Goal: Information Seeking & Learning: Check status

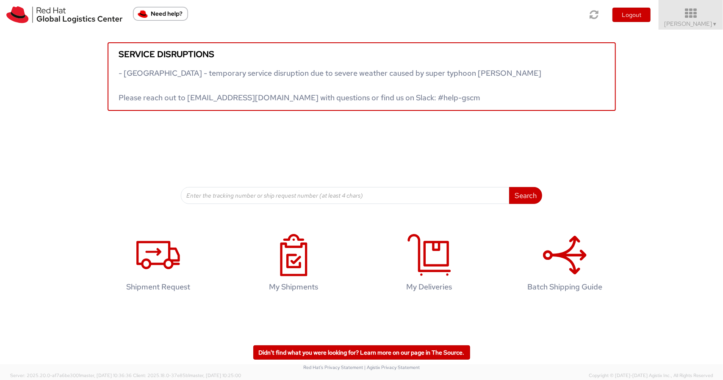
click at [699, 17] on icon at bounding box center [691, 14] width 74 height 12
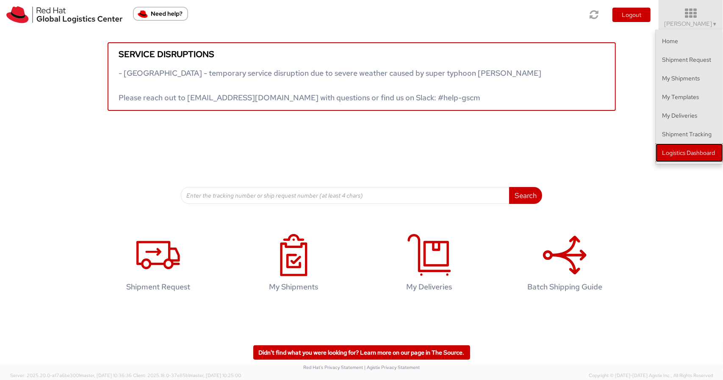
click at [679, 156] on link "Logistics Dashboard" at bounding box center [688, 153] width 67 height 19
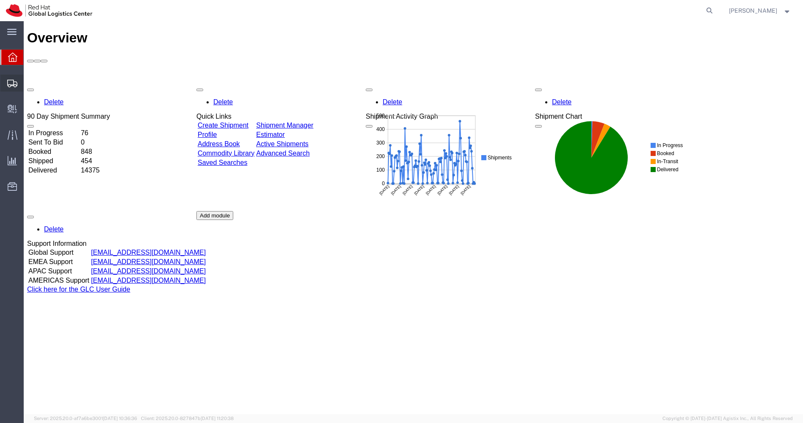
click at [29, 81] on span "Shipments" at bounding box center [26, 83] width 6 height 17
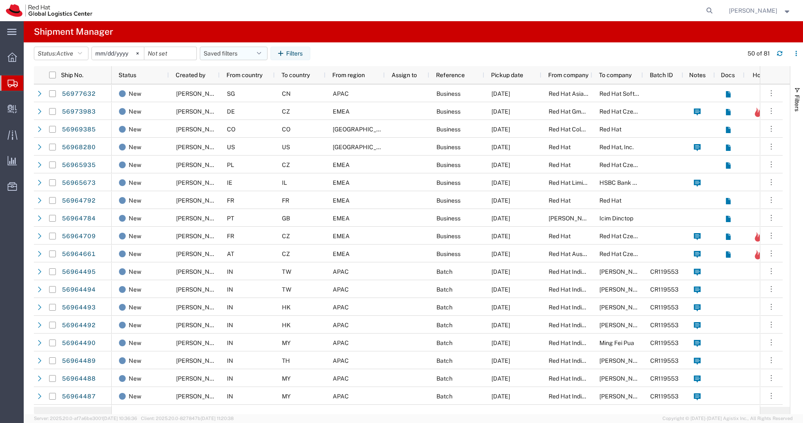
click at [261, 55] on icon "button" at bounding box center [259, 53] width 4 height 6
click at [230, 94] on span "APAC" at bounding box center [256, 91] width 111 height 16
type input "[DATE]"
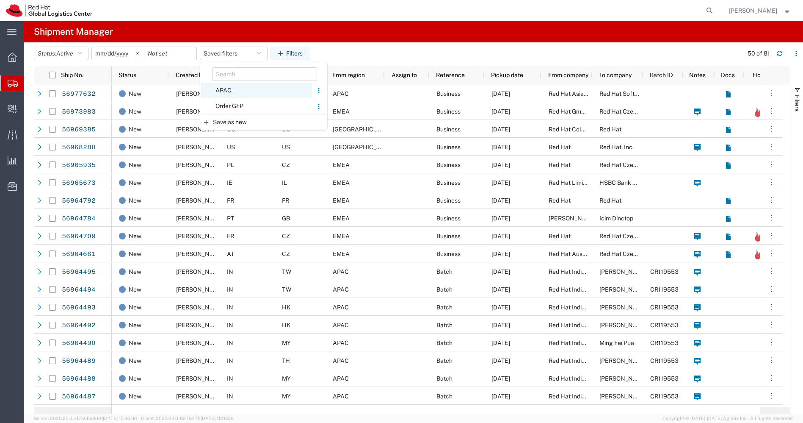
type input "[DATE]"
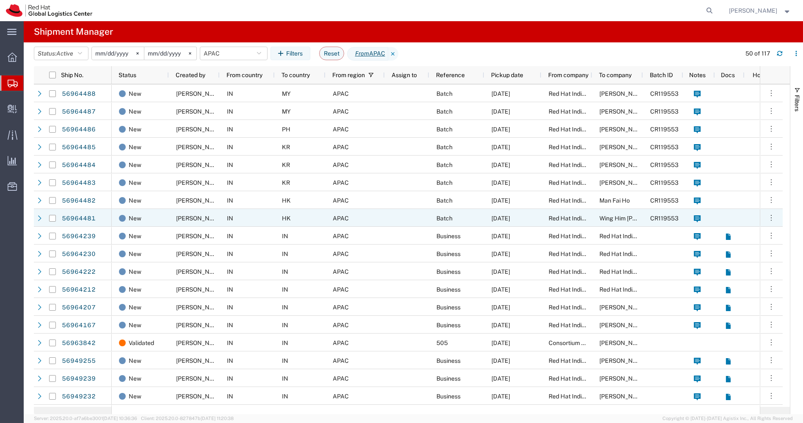
scroll to position [123, 0]
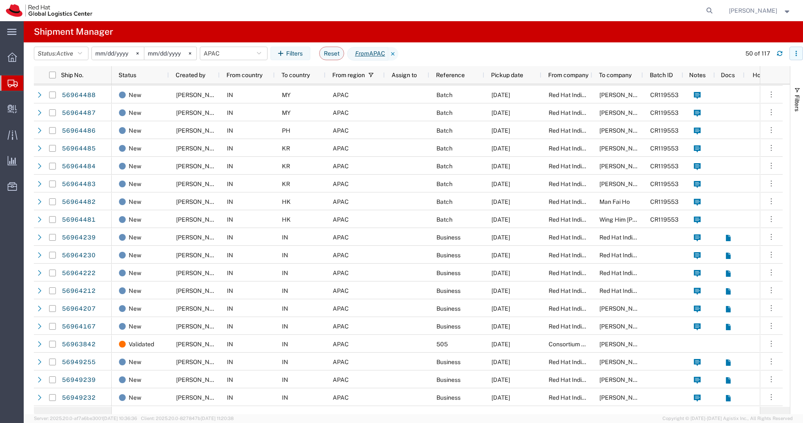
click at [800, 52] on button "button" at bounding box center [797, 54] width 14 height 14
click at [758, 78] on div "Download" at bounding box center [752, 75] width 47 height 17
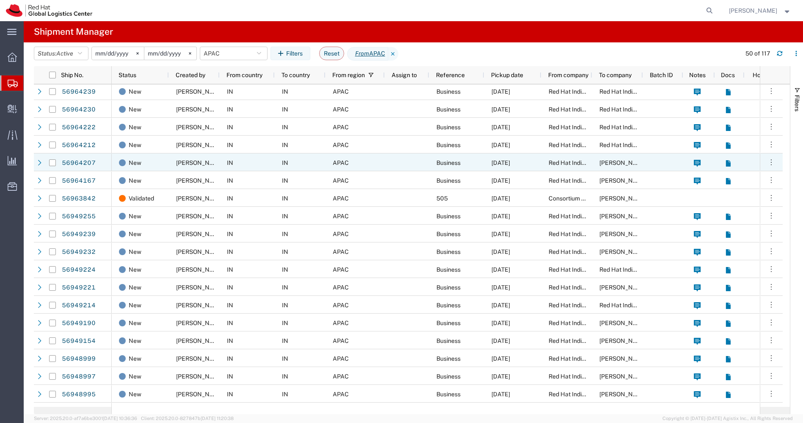
scroll to position [240, 0]
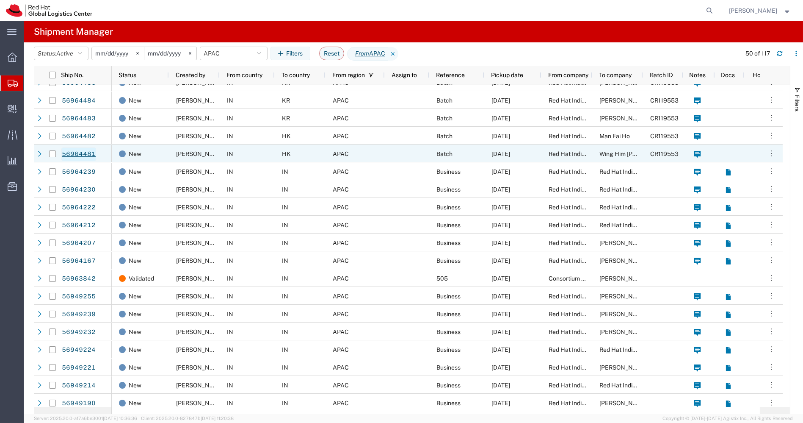
click at [78, 152] on link "56964481" at bounding box center [78, 154] width 35 height 14
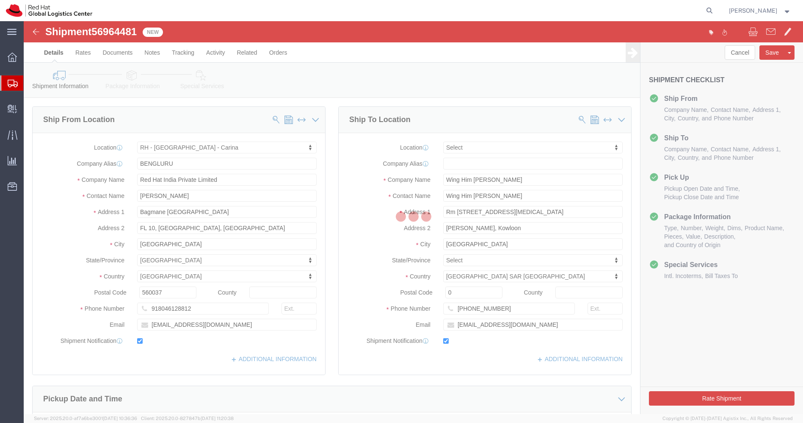
select select "37925"
select select
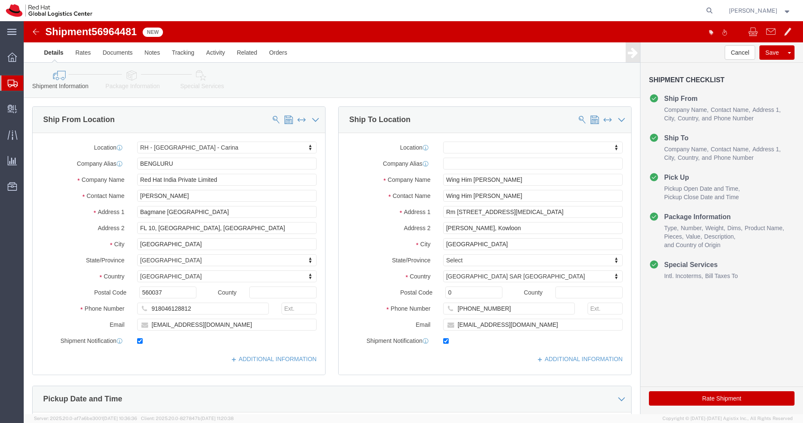
click img
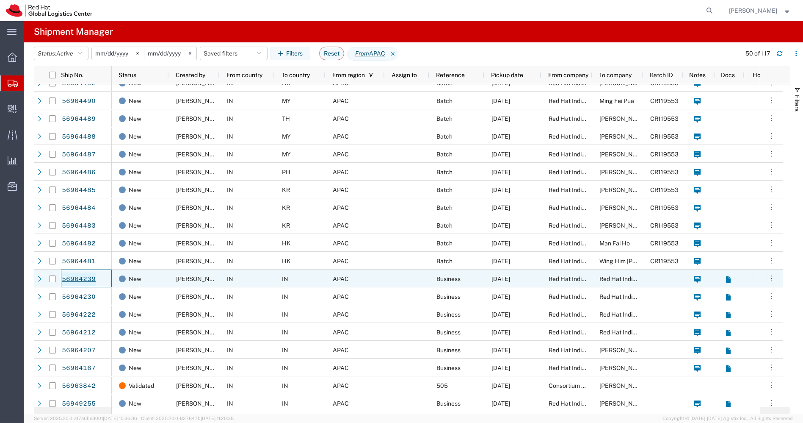
click at [69, 275] on link "56964239" at bounding box center [78, 279] width 35 height 14
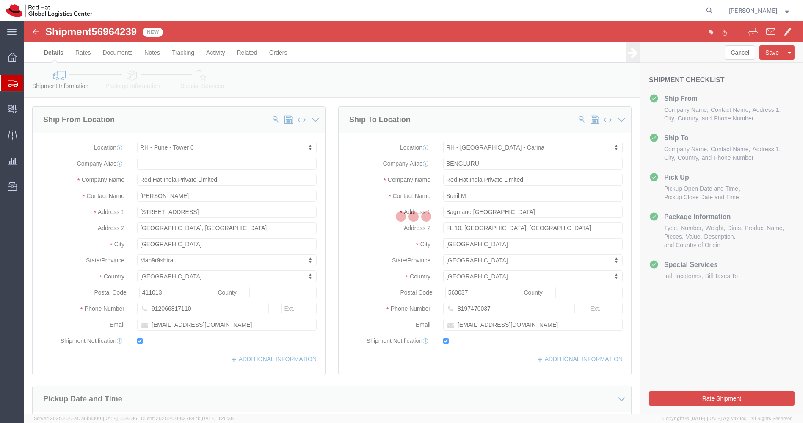
select select "38432"
select select "37925"
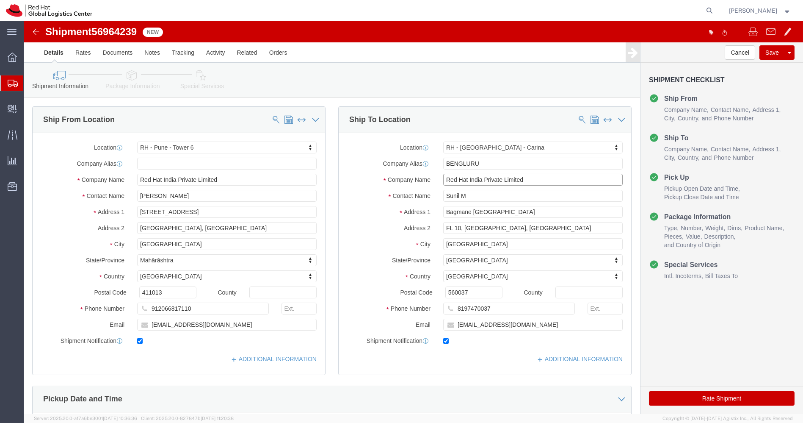
drag, startPoint x: 511, startPoint y: 157, endPoint x: 337, endPoint y: 162, distance: 174.5
click div "Company Name Red Hat India Private Limited"
drag, startPoint x: 524, startPoint y: 209, endPoint x: 290, endPoint y: 223, distance: 234.1
click div "Ship From Location Location [GEOGRAPHIC_DATA] - [GEOGRAPHIC_DATA] - [GEOGRAPHIC…"
click input "Red Hat India Private Limited"
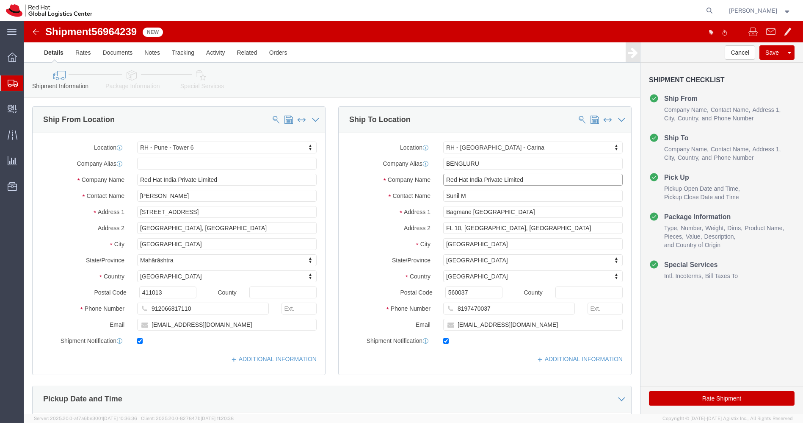
click input "Red Hat India Private Limited"
drag, startPoint x: 494, startPoint y: 284, endPoint x: 301, endPoint y: 309, distance: 193.8
click div "Ship From Location Location [GEOGRAPHIC_DATA] - [GEOGRAPHIC_DATA] - [GEOGRAPHIC…"
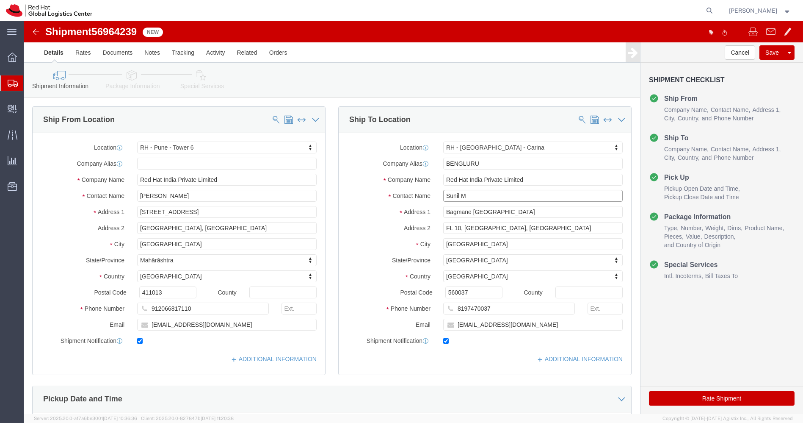
drag, startPoint x: 447, startPoint y: 176, endPoint x: 328, endPoint y: 182, distance: 118.7
click div "Location RH - Bangalore - Carina My Profile Location RH - Amsterdam - MSO RH - …"
drag, startPoint x: 512, startPoint y: 154, endPoint x: 369, endPoint y: 147, distance: 142.8
click div "Location RH - Bangalore - Carina My Profile Location RH - Amsterdam - MSO RH - …"
type input "x"
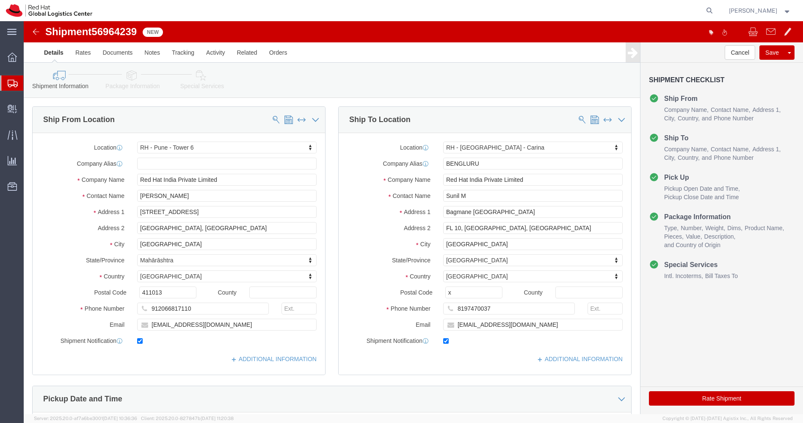
select select
type input "560037"
click icon
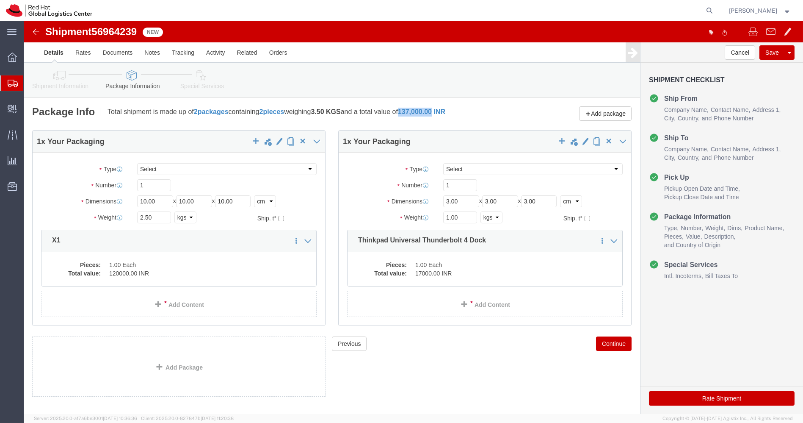
drag, startPoint x: 425, startPoint y: 89, endPoint x: 392, endPoint y: 90, distance: 33.5
click b "137,000.00 INR"
copy span "137,000.00"
click img
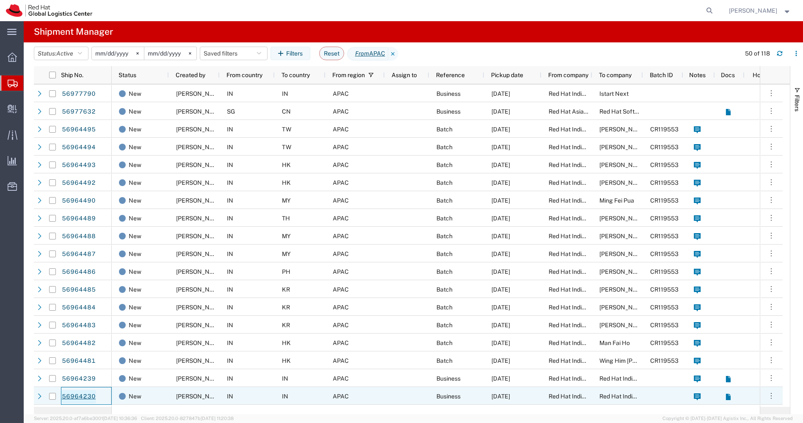
click at [80, 393] on link "56964230" at bounding box center [78, 396] width 35 height 14
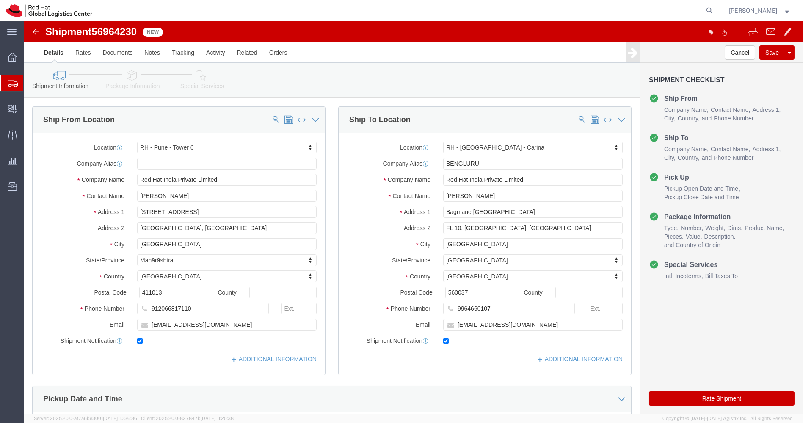
select select "38432"
select select "37925"
drag, startPoint x: 464, startPoint y: 174, endPoint x: 395, endPoint y: 174, distance: 68.2
click div "Contact Name Udaya Prakash"
click input "9964660107"
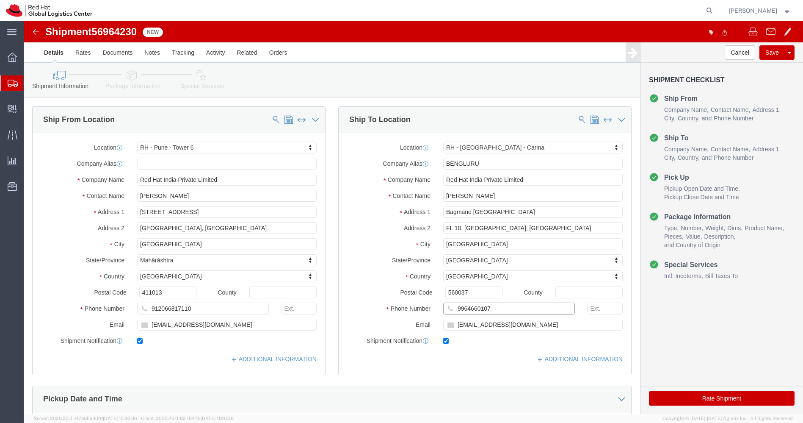
drag, startPoint x: 481, startPoint y: 284, endPoint x: 401, endPoint y: 287, distance: 80.1
click div "Phone Number 9964660107"
click div "County"
drag, startPoint x: 478, startPoint y: 283, endPoint x: 357, endPoint y: 298, distance: 121.7
click div "Location RH - Bangalore - Carina My Profile Location RH - Amsterdam - MSO RH - …"
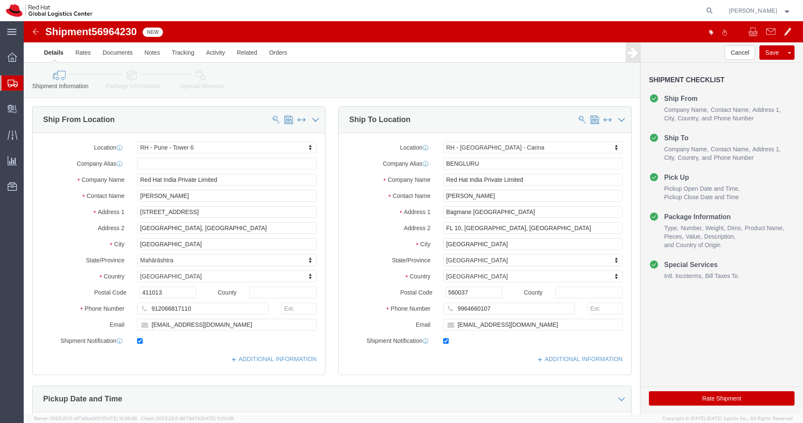
click img
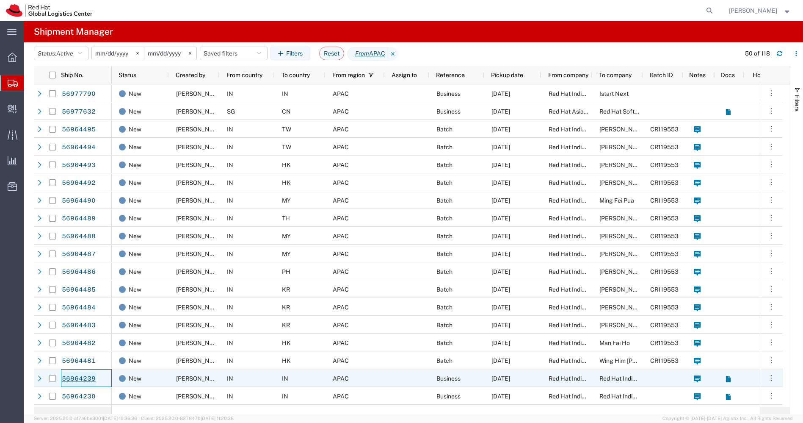
click at [84, 380] on link "56964239" at bounding box center [78, 379] width 35 height 14
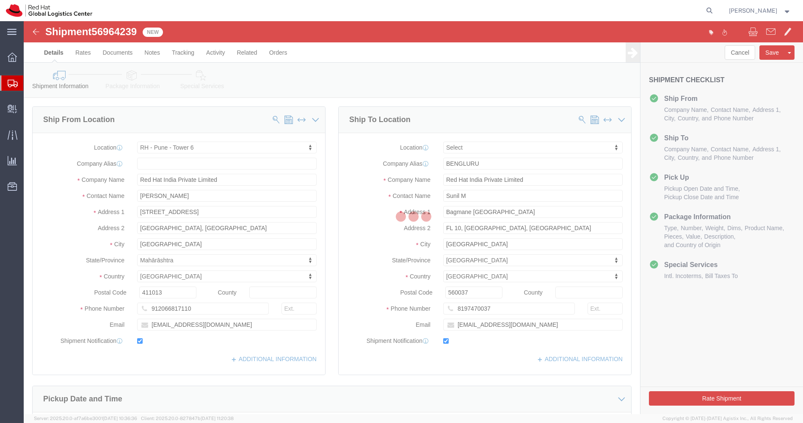
select select "38432"
select select
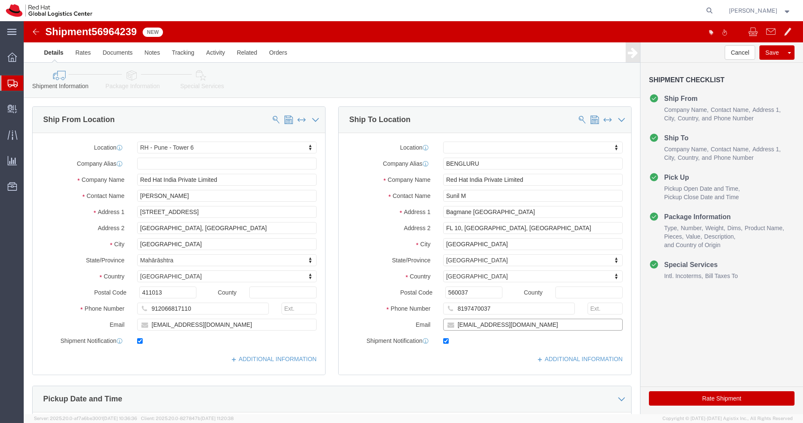
drag, startPoint x: 507, startPoint y: 304, endPoint x: 302, endPoint y: 331, distance: 207.2
click div "Ship From Location Location [GEOGRAPHIC_DATA] - [GEOGRAPHIC_DATA] - [GEOGRAPHIC…"
click img
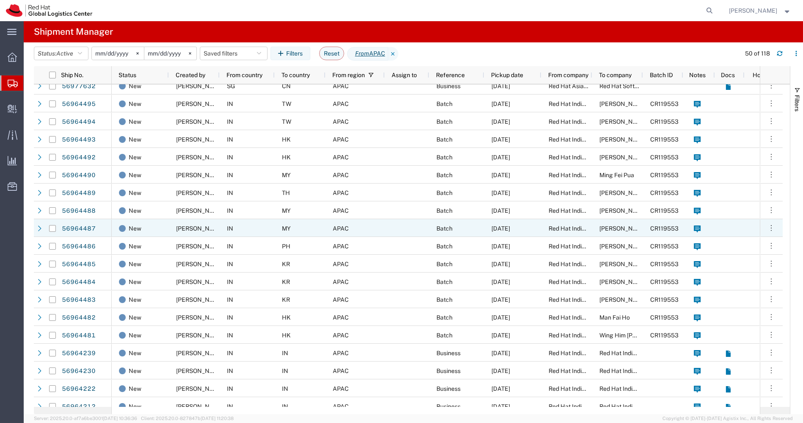
scroll to position [27, 0]
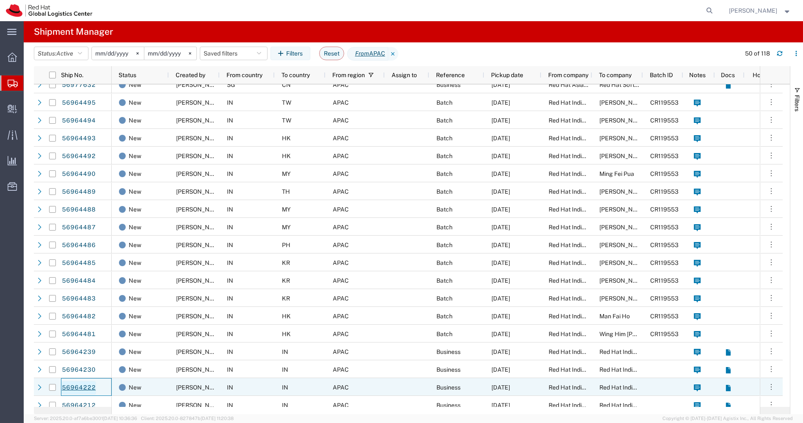
click at [81, 389] on link "56964222" at bounding box center [78, 388] width 35 height 14
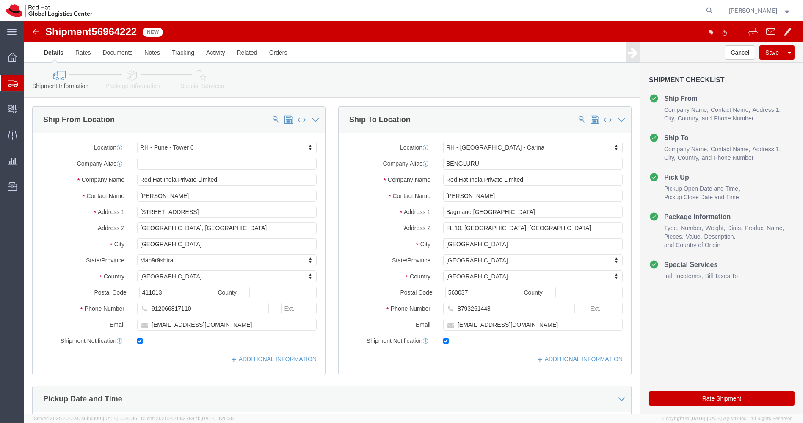
select select "38432"
select select "37925"
drag, startPoint x: 462, startPoint y: 174, endPoint x: 305, endPoint y: 178, distance: 157.5
click div "Ship From Location Location [GEOGRAPHIC_DATA] - [GEOGRAPHIC_DATA] - [GEOGRAPHIC…"
drag, startPoint x: 469, startPoint y: 284, endPoint x: 396, endPoint y: 289, distance: 73.8
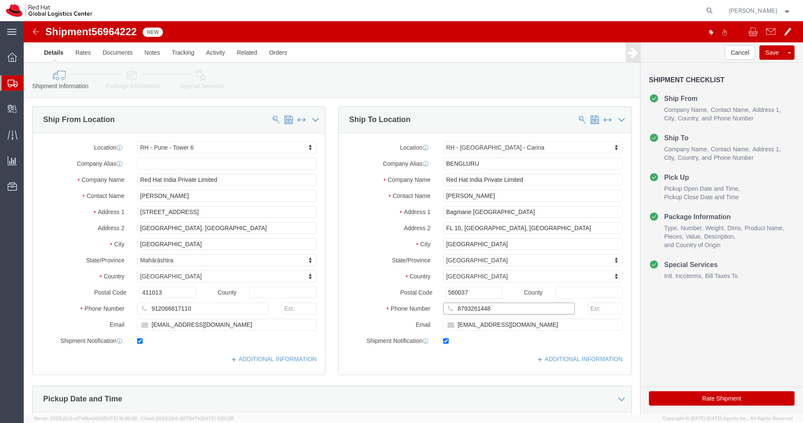
click div "Phone Number 8793261448"
drag, startPoint x: 488, startPoint y: 302, endPoint x: 419, endPoint y: 298, distance: 69.1
click input "mog@redhat.com"
drag, startPoint x: 468, startPoint y: 291, endPoint x: 381, endPoint y: 287, distance: 86.9
click div "Phone Number 8793261448"
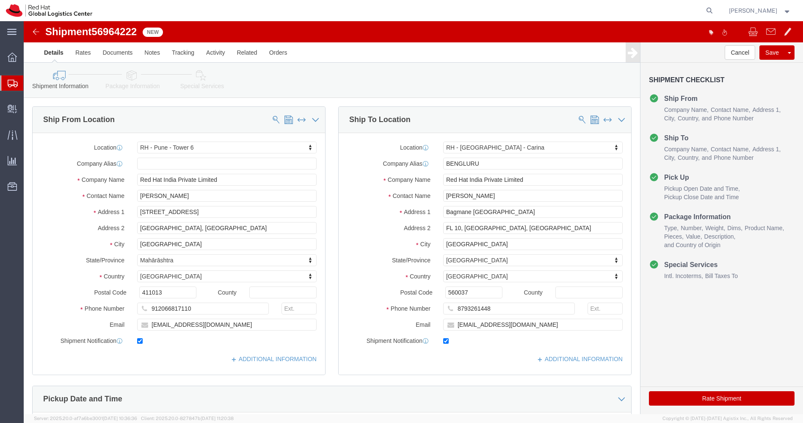
click img
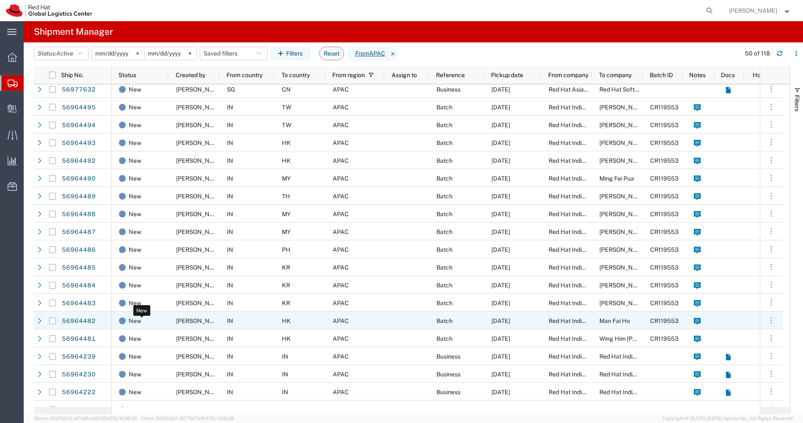
scroll to position [28, 0]
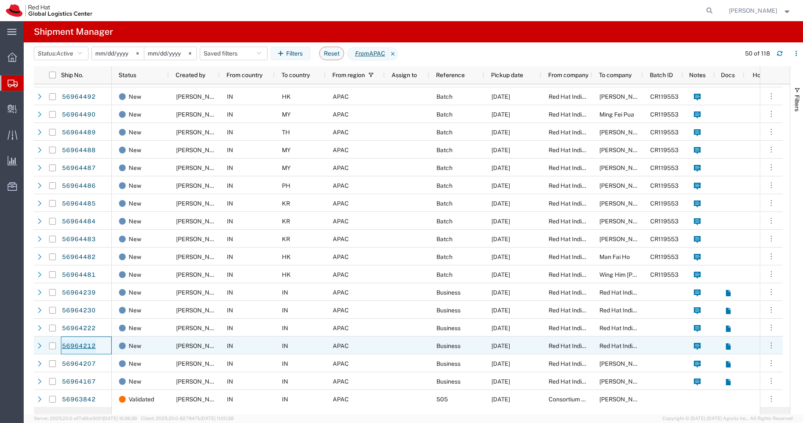
click at [81, 346] on link "56964212" at bounding box center [78, 346] width 35 height 14
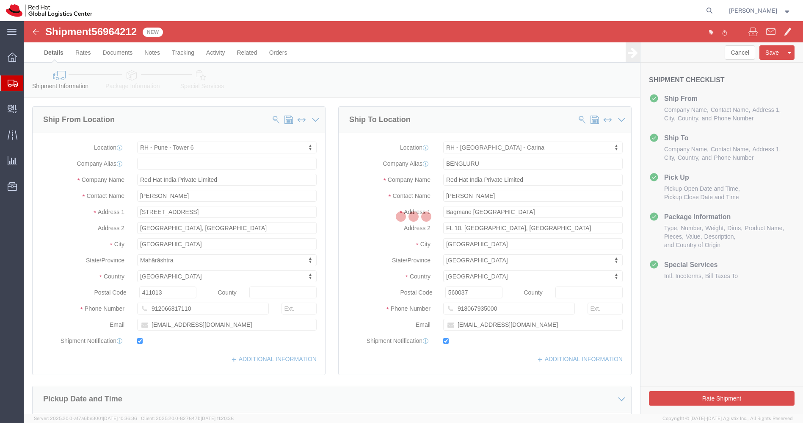
select select "38432"
select select "37925"
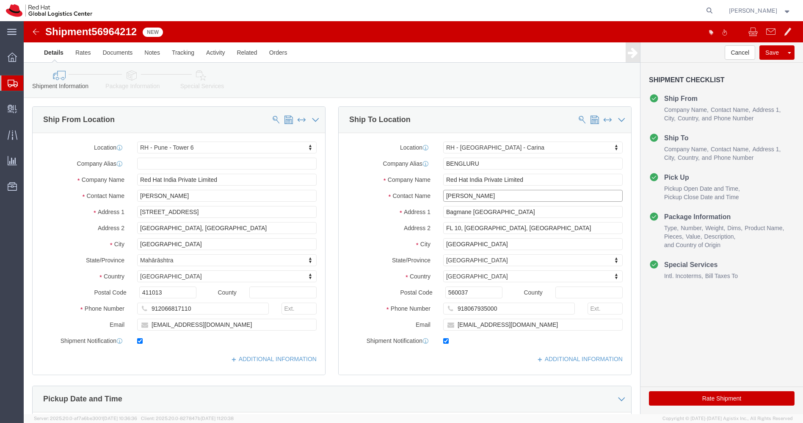
drag, startPoint x: 485, startPoint y: 193, endPoint x: 358, endPoint y: 174, distance: 128.4
click div "Contact Name Bharat Majjiga"
drag, startPoint x: 476, startPoint y: 288, endPoint x: 404, endPoint y: 291, distance: 71.6
click div "Phone Number 918067935000"
drag, startPoint x: 489, startPoint y: 302, endPoint x: 397, endPoint y: 306, distance: 92.8
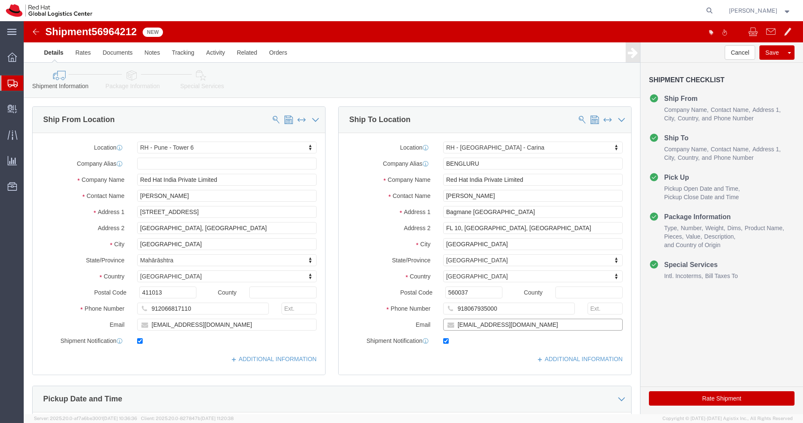
click div "Email bbarve@redhat.com"
drag, startPoint x: 478, startPoint y: 289, endPoint x: 365, endPoint y: 287, distance: 113.5
click div "Phone Number 918067935000"
click img
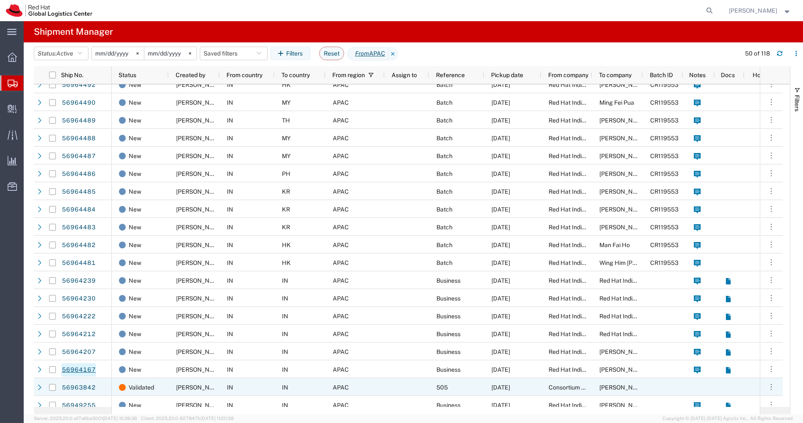
scroll to position [98, 0]
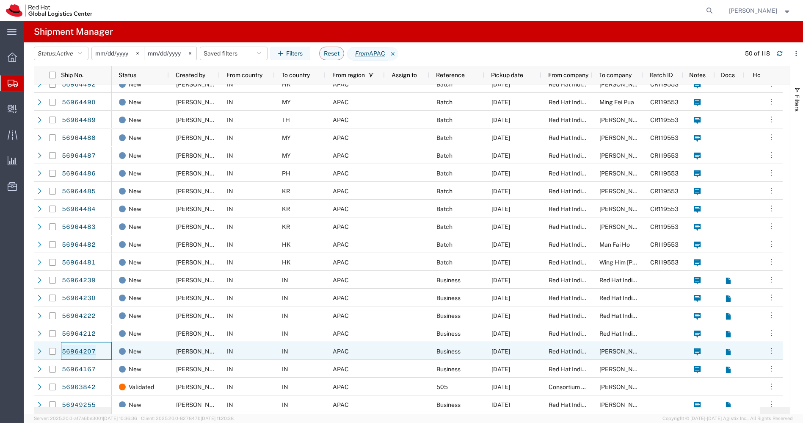
click at [88, 349] on link "56964207" at bounding box center [78, 352] width 35 height 14
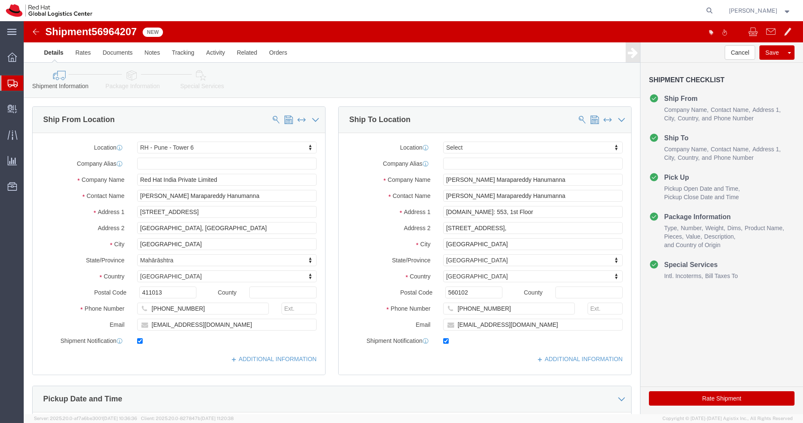
select select "38432"
select select
click img
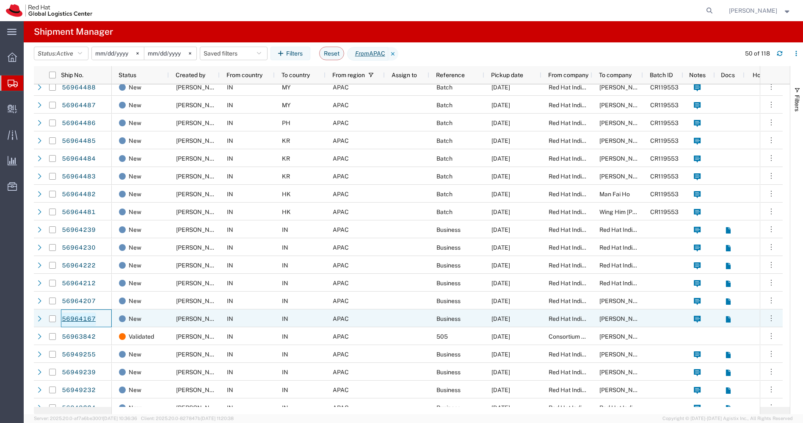
click at [78, 317] on link "56964167" at bounding box center [78, 319] width 35 height 14
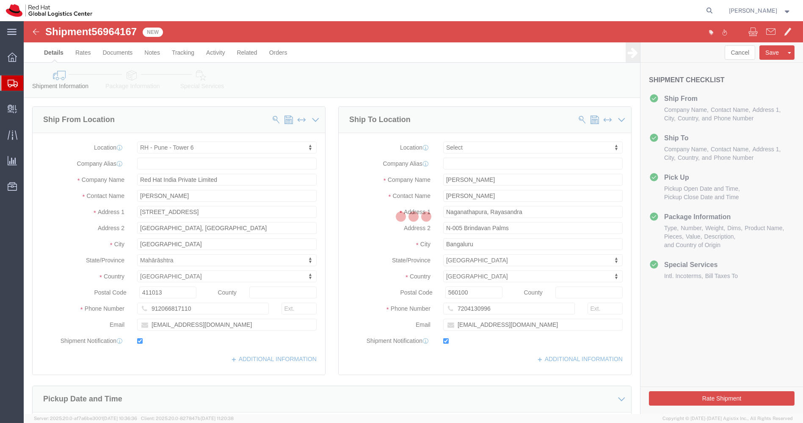
select select "38432"
select select
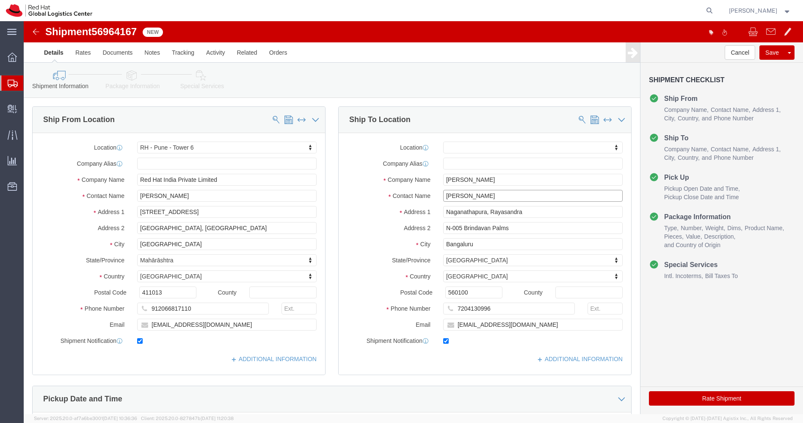
drag, startPoint x: 450, startPoint y: 173, endPoint x: 323, endPoint y: 183, distance: 127.4
click div "Location My Profile Location [GEOGRAPHIC_DATA] - [GEOGRAPHIC_DATA] - [GEOGRAPHI…"
drag, startPoint x: 511, startPoint y: 207, endPoint x: 325, endPoint y: 209, distance: 186.3
click div "Address 2 N-005 Brindavan Palms"
drag, startPoint x: 467, startPoint y: 288, endPoint x: 375, endPoint y: 298, distance: 92.5
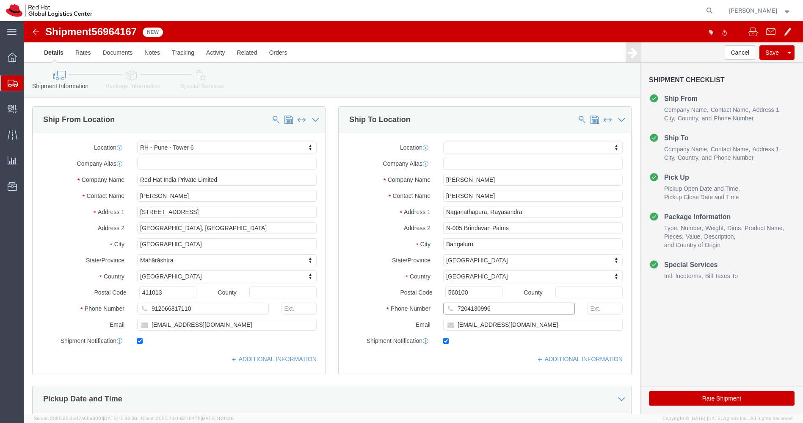
click div "Location My Profile Location [GEOGRAPHIC_DATA] - [GEOGRAPHIC_DATA] - [GEOGRAPHI…"
click input "rdrew@redhat.com"
click img
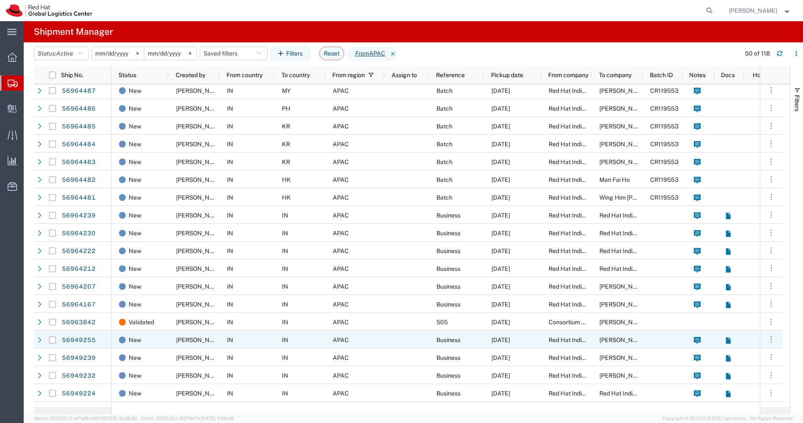
scroll to position [163, 0]
click at [80, 339] on link "56949255" at bounding box center [78, 340] width 35 height 14
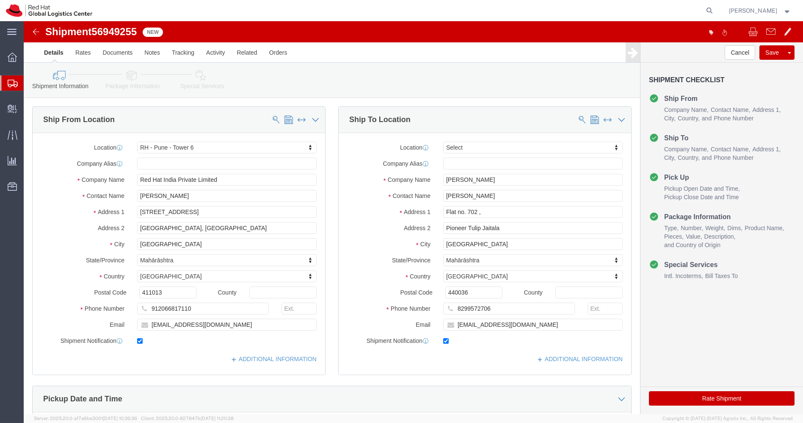
select select "38432"
select select
drag, startPoint x: 501, startPoint y: 208, endPoint x: 337, endPoint y: 217, distance: 164.9
click div "Location My Profile Location RH - Amsterdam - MSO RH - Amsterdam Data Center RH…"
drag, startPoint x: 468, startPoint y: 171, endPoint x: 334, endPoint y: 166, distance: 133.9
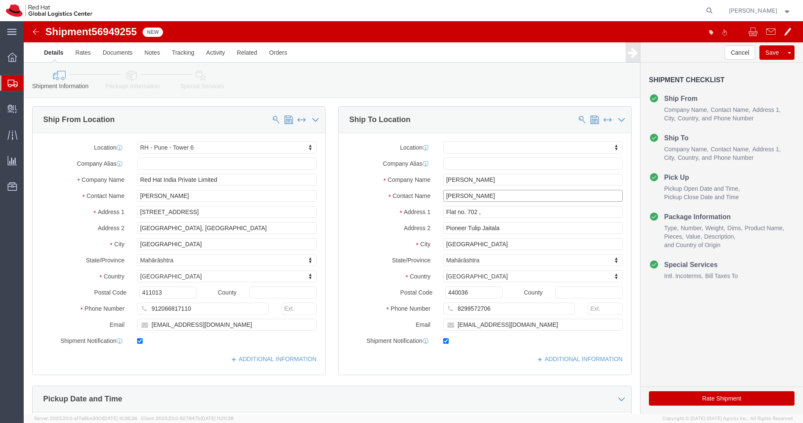
click div "Location My Profile Location RH - Amsterdam - MSO RH - Amsterdam Data Center RH…"
drag, startPoint x: 469, startPoint y: 288, endPoint x: 379, endPoint y: 289, distance: 90.2
click div "Phone Number 8299572706"
click img
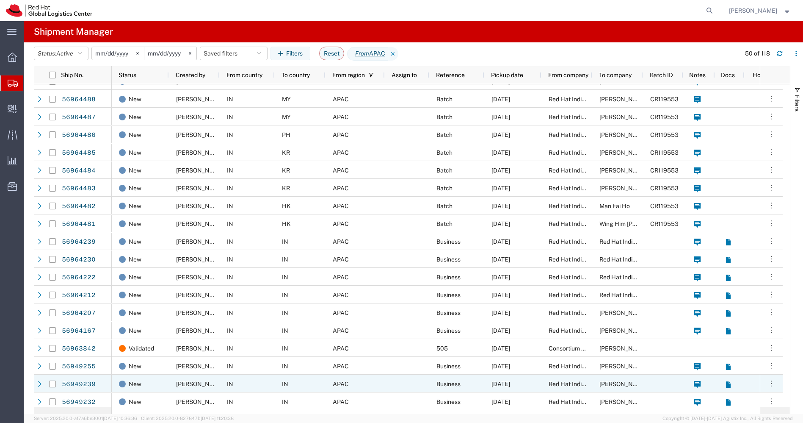
scroll to position [152, 0]
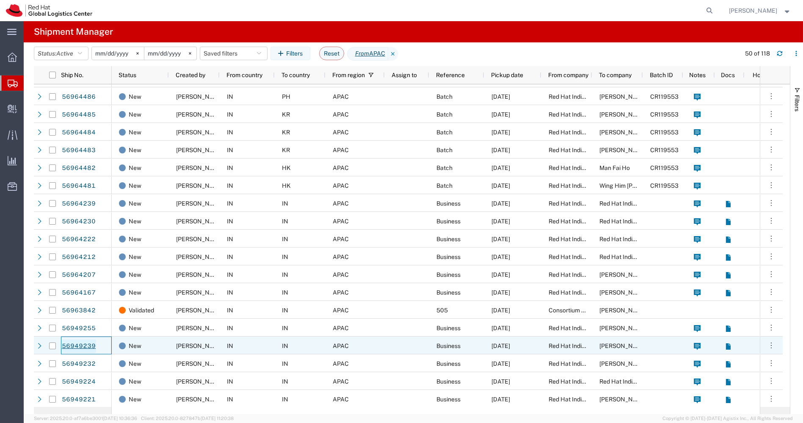
click at [81, 345] on link "56949239" at bounding box center [78, 346] width 35 height 14
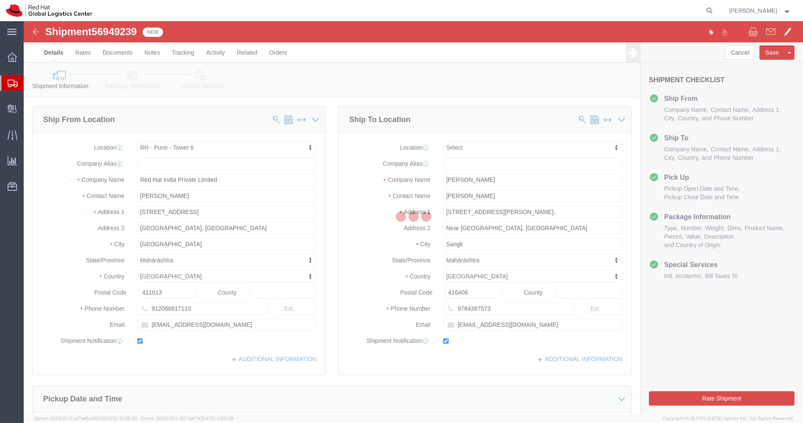
select select "38432"
select select
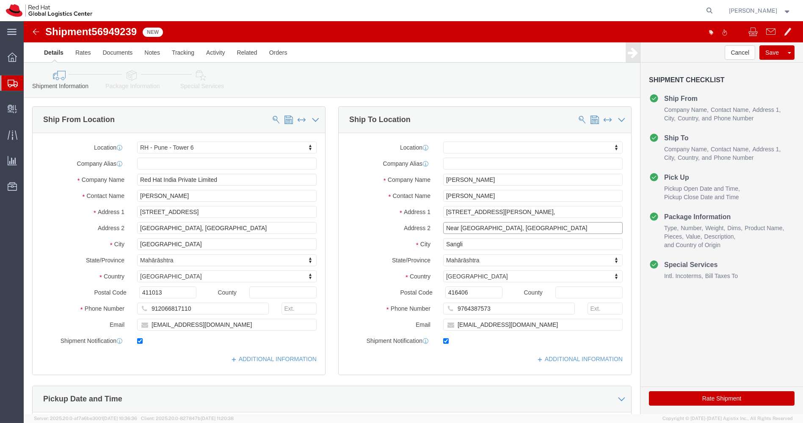
drag, startPoint x: 543, startPoint y: 203, endPoint x: 307, endPoint y: 213, distance: 236.5
click div "Ship To Location Location My Profile Location RH - Amsterdam - MSO RH - Amsterd…"
drag, startPoint x: 362, startPoint y: 285, endPoint x: 327, endPoint y: 288, distance: 35.2
click div "Phone Number 9764387573"
drag, startPoint x: 472, startPoint y: 172, endPoint x: 373, endPoint y: 170, distance: 98.7
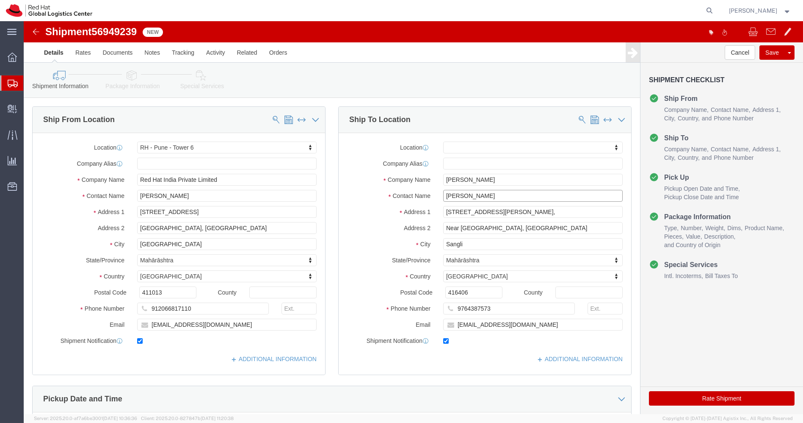
click div "Contact Name Pravin Pareekh"
click img
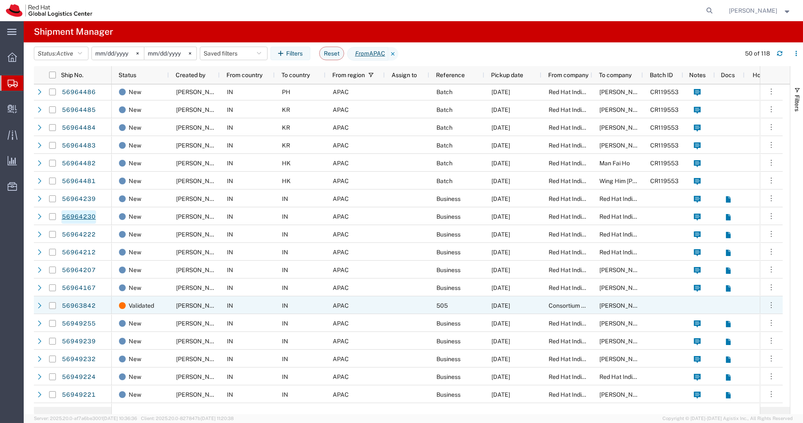
scroll to position [187, 0]
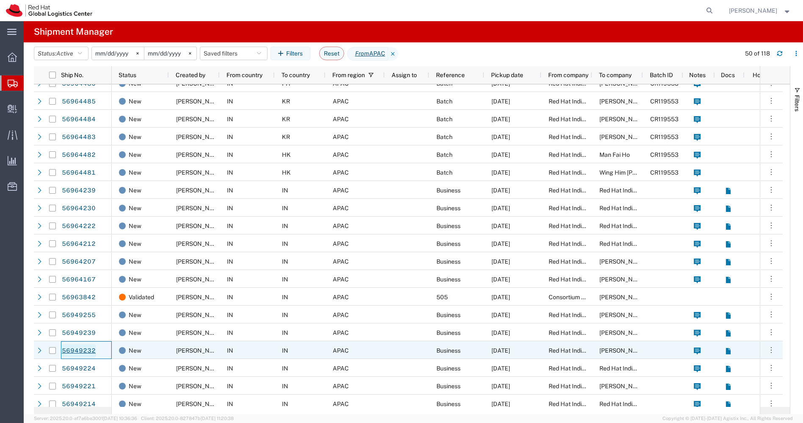
click at [83, 351] on link "56949232" at bounding box center [78, 351] width 35 height 14
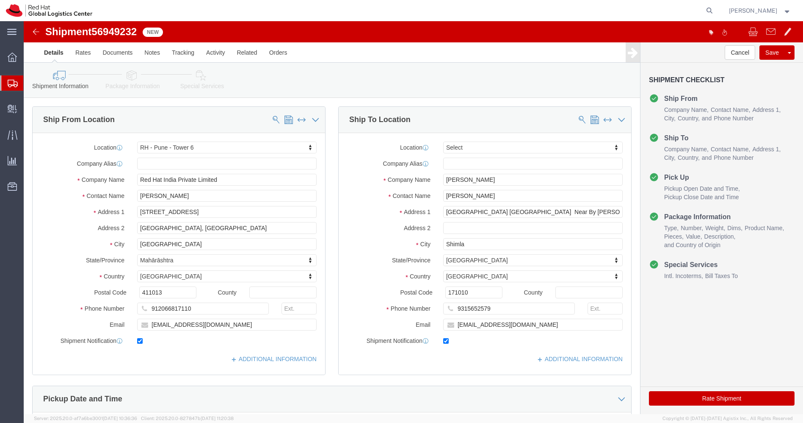
select select "38432"
select select
drag, startPoint x: 459, startPoint y: 170, endPoint x: 338, endPoint y: 167, distance: 121.5
click div "Location My Profile Location RH - Amsterdam - MSO RH - Amsterdam Data Center RH…"
drag, startPoint x: 465, startPoint y: 288, endPoint x: 380, endPoint y: 300, distance: 85.4
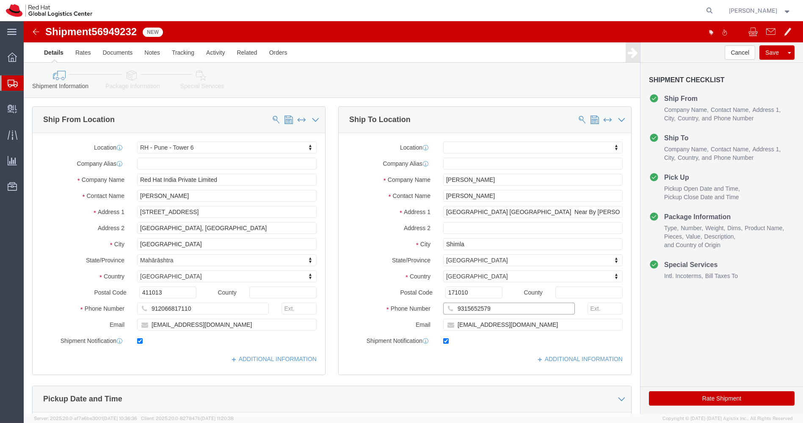
click div "Location My Profile Location RH - Amsterdam - MSO RH - Amsterdam Data Center RH…"
click div "Shipment 56949232 New"
click img
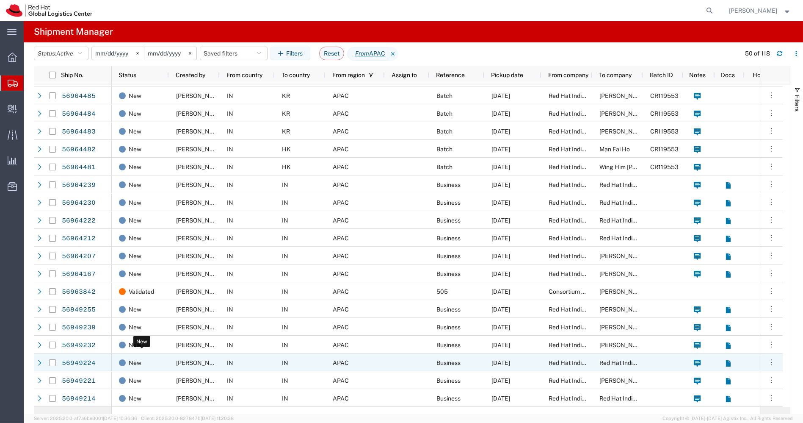
scroll to position [222, 0]
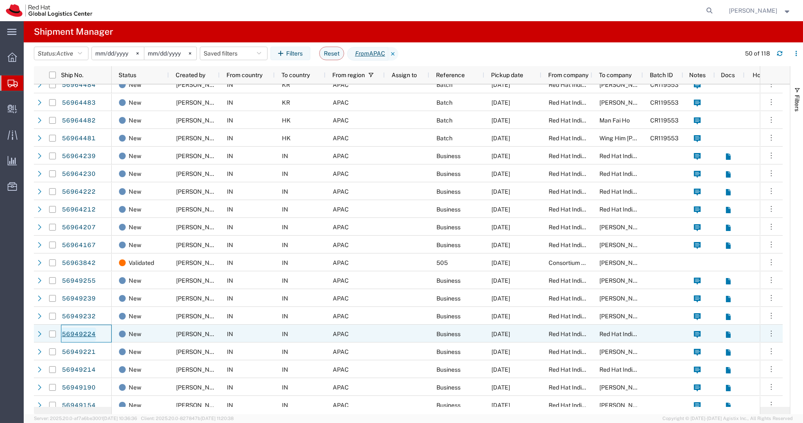
click at [86, 334] on link "56949224" at bounding box center [78, 334] width 35 height 14
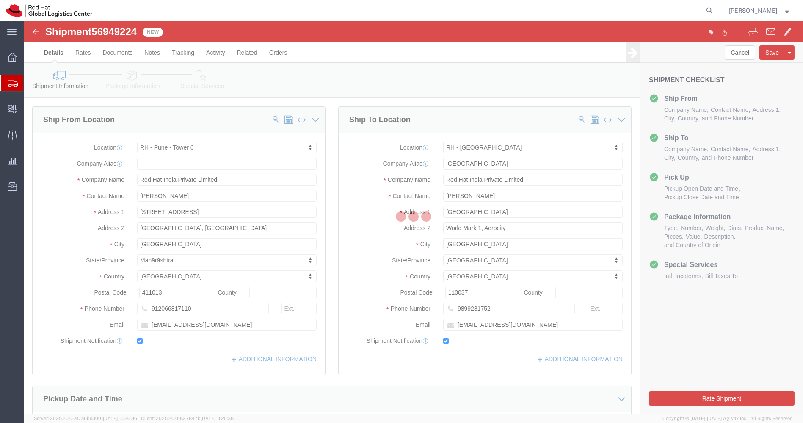
select select "38432"
select select "37948"
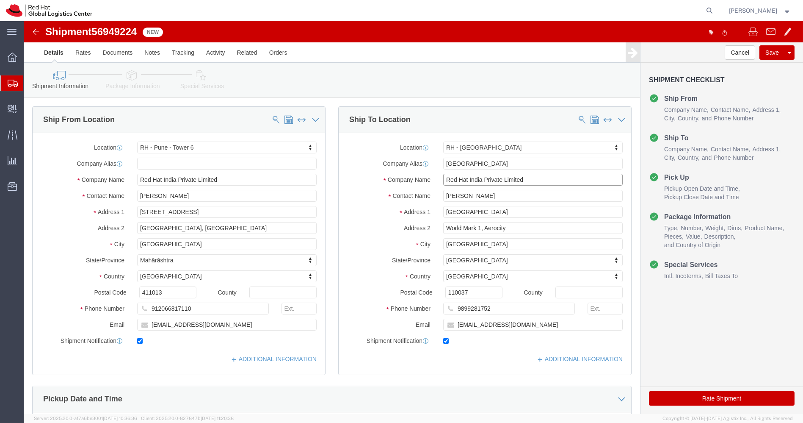
drag, startPoint x: 511, startPoint y: 156, endPoint x: 279, endPoint y: 162, distance: 231.7
click div "Ship From Location Location [GEOGRAPHIC_DATA] - [GEOGRAPHIC_DATA] - [GEOGRAPHIC…"
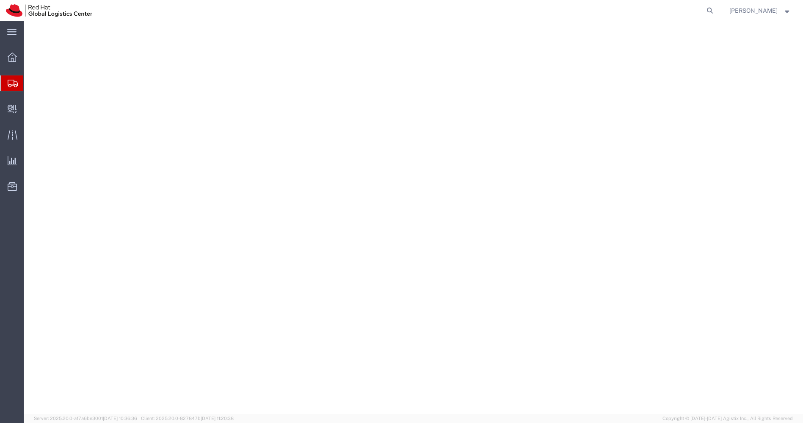
select select "38432"
select select "37948"
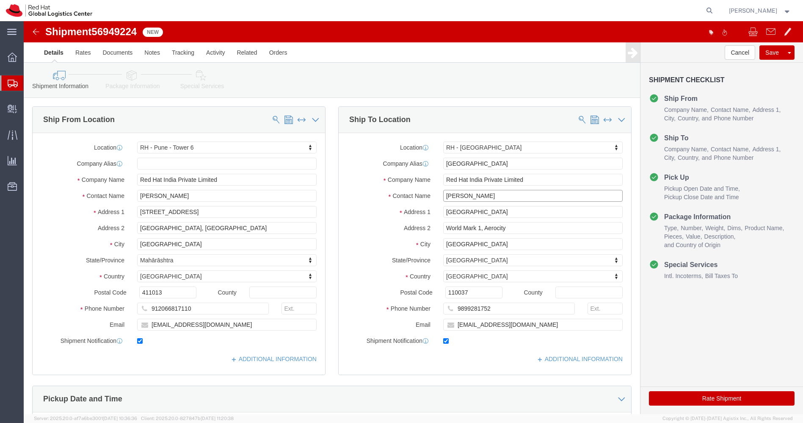
drag, startPoint x: 468, startPoint y: 177, endPoint x: 330, endPoint y: 163, distance: 139.1
click div "Location [GEOGRAPHIC_DATA] - [GEOGRAPHIC_DATA] My Profile Location [GEOGRAPHIC_…"
click input "Red Hat India Private Limited"
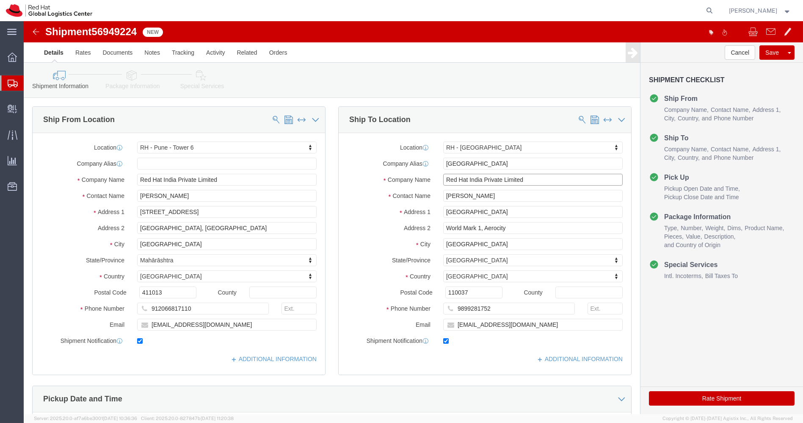
click input "Red Hat India Private Limited"
click img
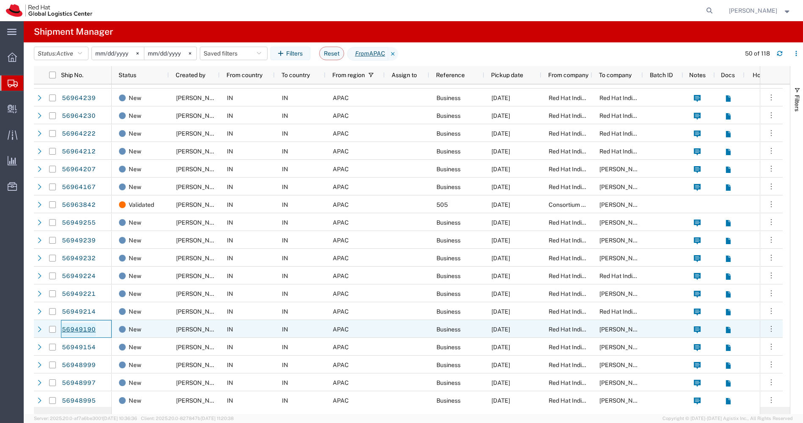
click at [83, 332] on link "56949190" at bounding box center [78, 330] width 35 height 14
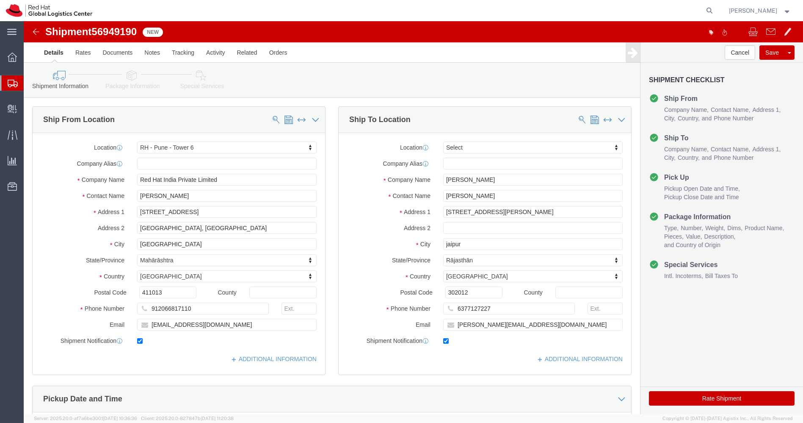
select select "38432"
select select
drag, startPoint x: 467, startPoint y: 174, endPoint x: 259, endPoint y: 175, distance: 208.3
click div "Ship From Location Location [GEOGRAPHIC_DATA] - [GEOGRAPHIC_DATA] - [GEOGRAPHIC…"
click input "6377127227"
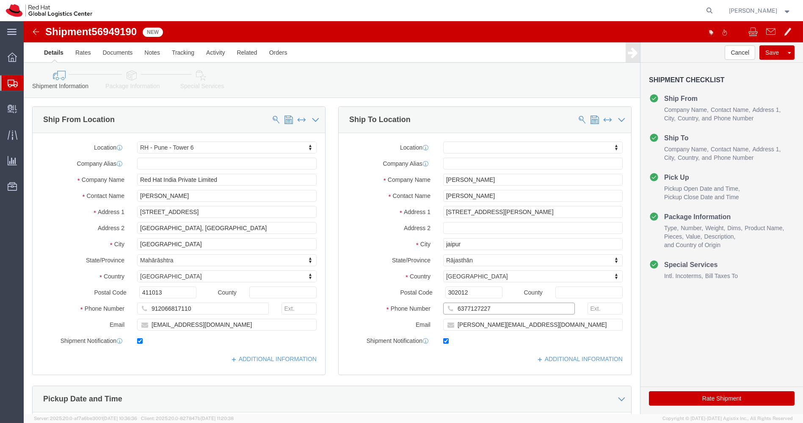
click input "6377127227"
click img
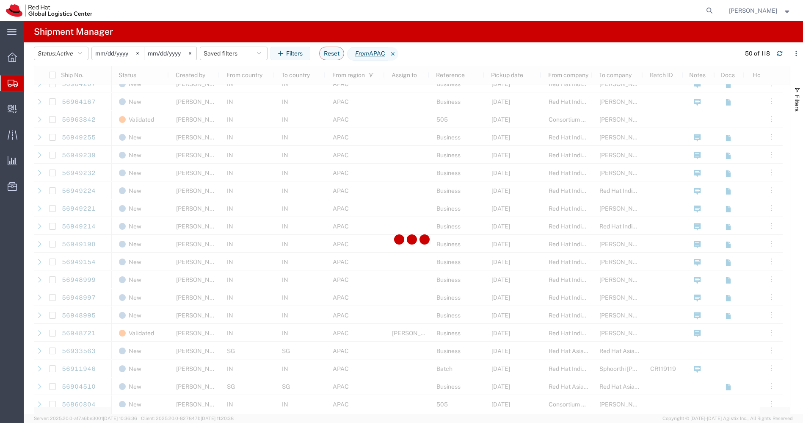
scroll to position [452, 0]
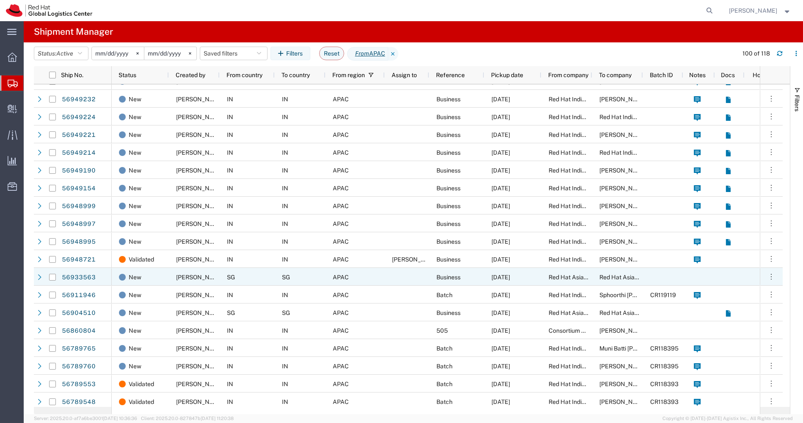
scroll to position [439, 0]
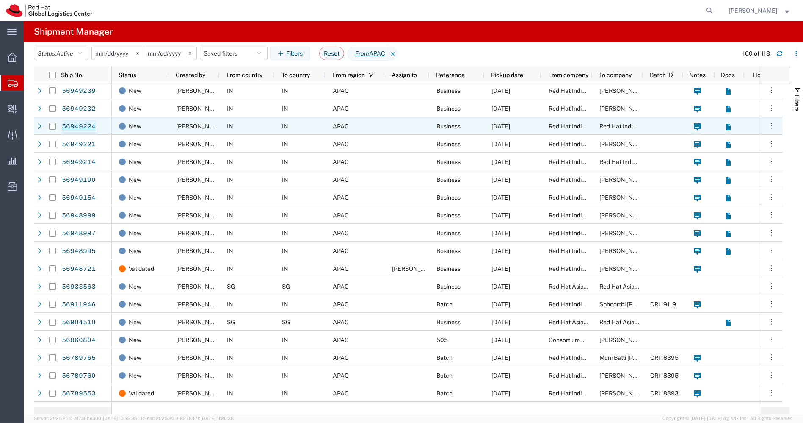
click at [82, 127] on link "56949224" at bounding box center [78, 127] width 35 height 14
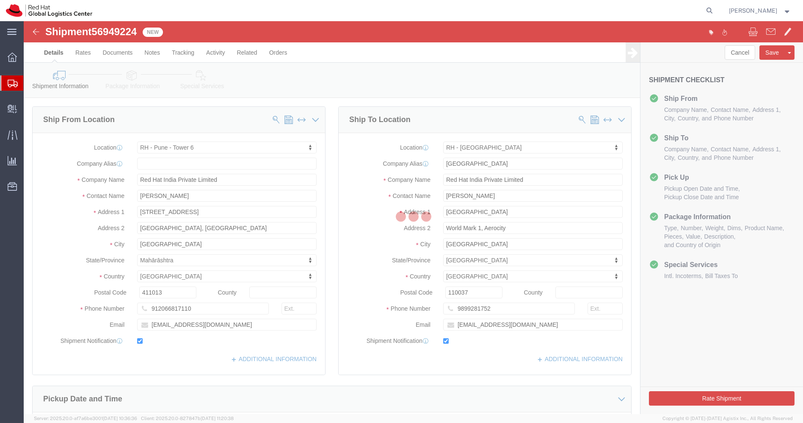
select select "38432"
select select "37948"
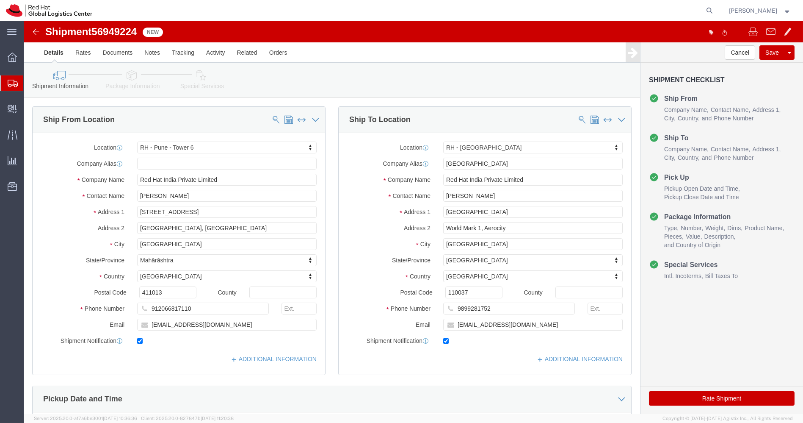
click div "Shipment 56949224 New"
click img
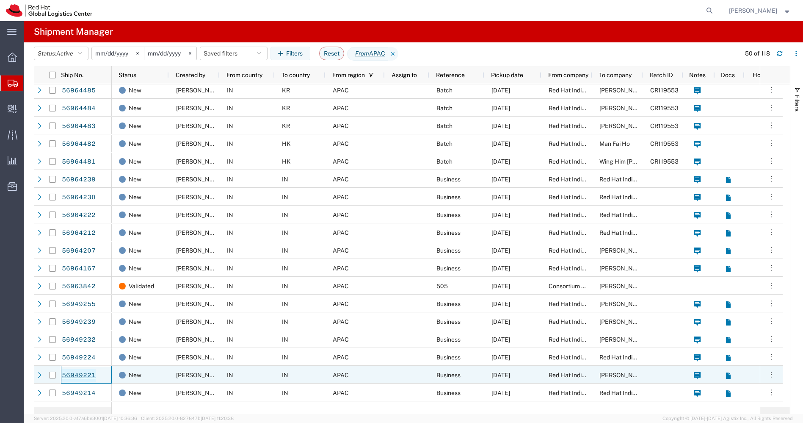
click at [80, 372] on link "56949221" at bounding box center [78, 375] width 35 height 14
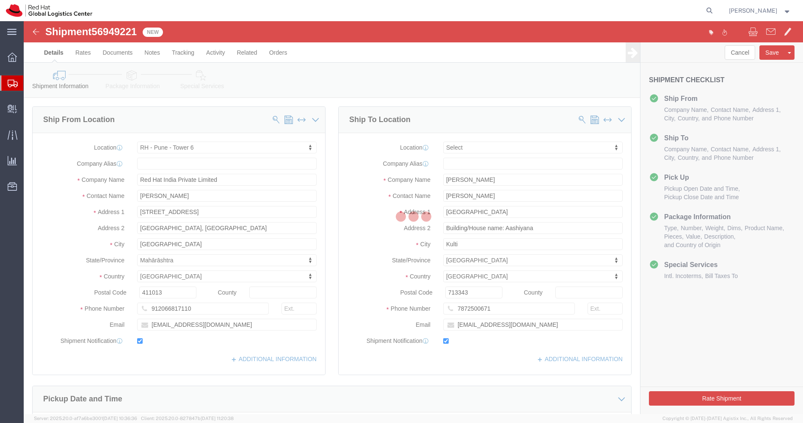
select select "38432"
select select
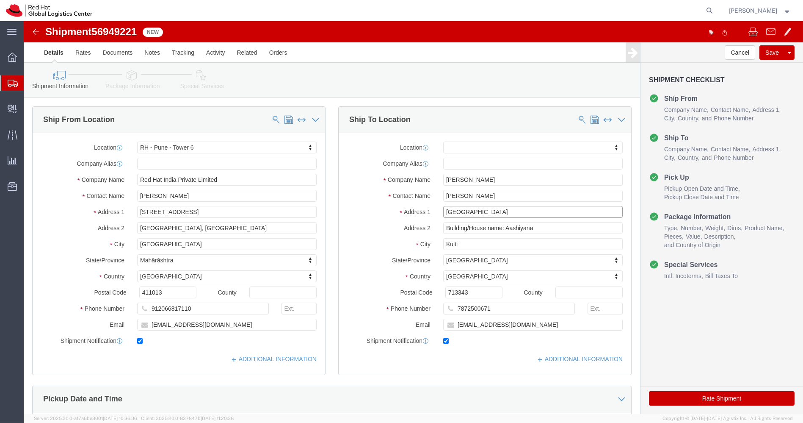
drag, startPoint x: 517, startPoint y: 188, endPoint x: 299, endPoint y: 194, distance: 218.1
click div "Ship From Location Location [GEOGRAPHIC_DATA] - [GEOGRAPHIC_DATA] - [GEOGRAPHIC…"
drag, startPoint x: 516, startPoint y: 204, endPoint x: 293, endPoint y: 213, distance: 223.3
click div "Ship From Location Location [GEOGRAPHIC_DATA] - [GEOGRAPHIC_DATA] - [GEOGRAPHIC…"
click input "7872500671"
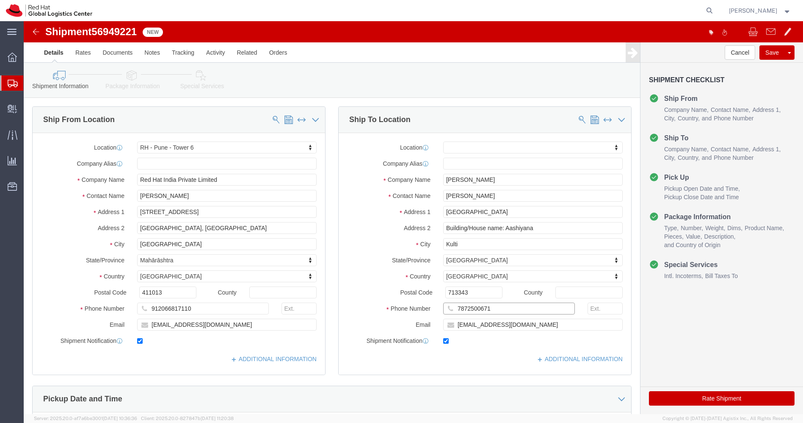
click input "7872500671"
click input "[EMAIL_ADDRESS][DOMAIN_NAME]"
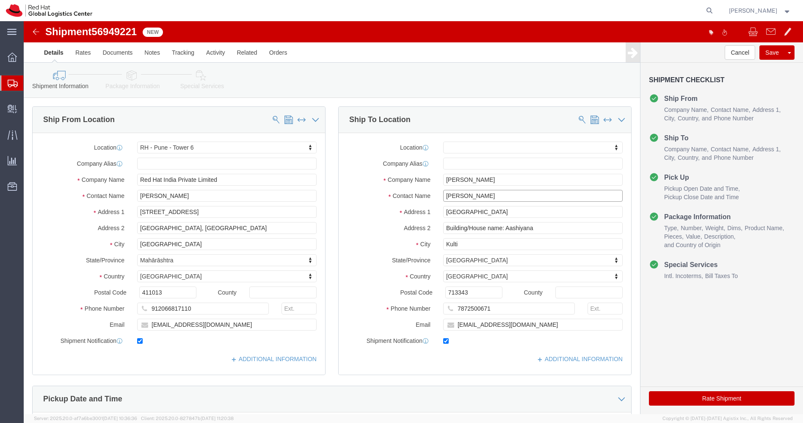
drag, startPoint x: 449, startPoint y: 171, endPoint x: 356, endPoint y: 177, distance: 93.3
click div "Contact Name [PERSON_NAME]"
click img
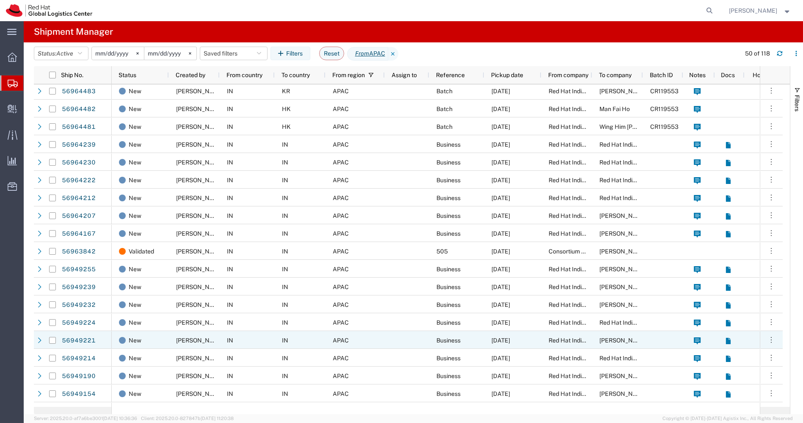
scroll to position [254, 0]
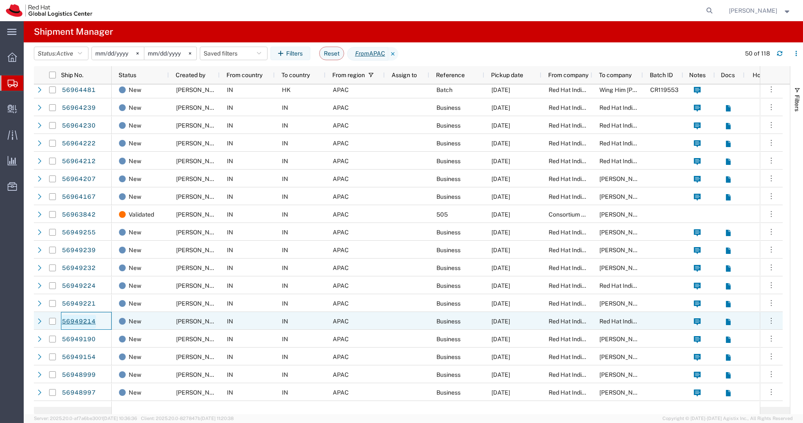
click at [79, 320] on link "56949214" at bounding box center [78, 322] width 35 height 14
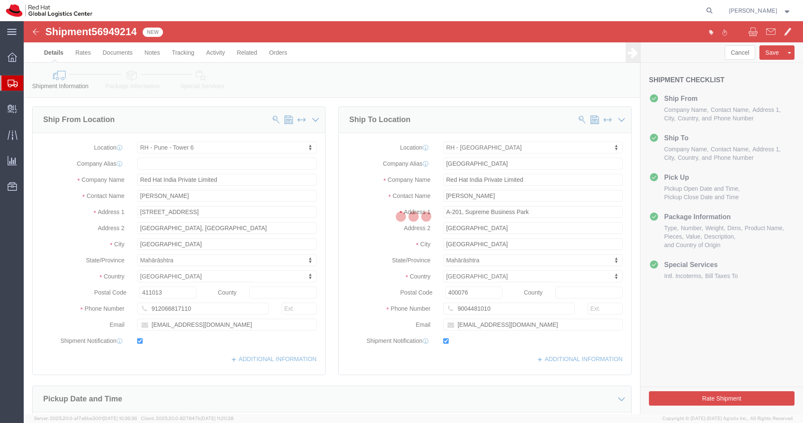
select select "38432"
select select "37986"
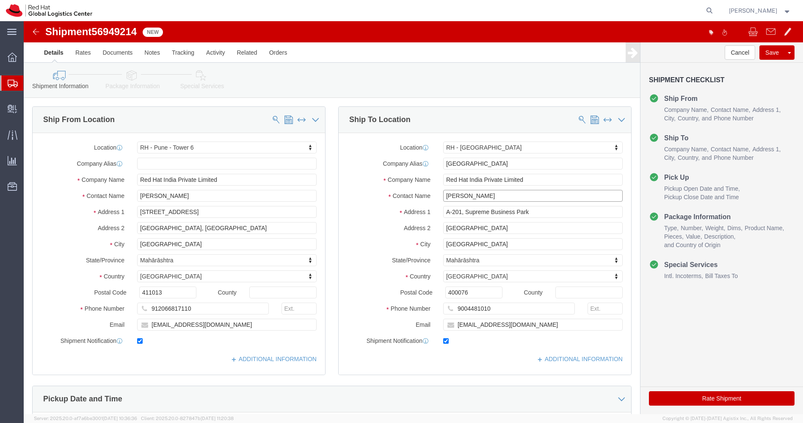
drag, startPoint x: 463, startPoint y: 173, endPoint x: 301, endPoint y: 179, distance: 162.7
click div "Ship From Location Location [GEOGRAPHIC_DATA] - [GEOGRAPHIC_DATA] - [GEOGRAPHIC…"
drag, startPoint x: 499, startPoint y: 204, endPoint x: 296, endPoint y: 219, distance: 203.7
click div "Ship From Location Location [GEOGRAPHIC_DATA] - [GEOGRAPHIC_DATA] - [GEOGRAPHIC…"
click input "Red Hat India Private Limited"
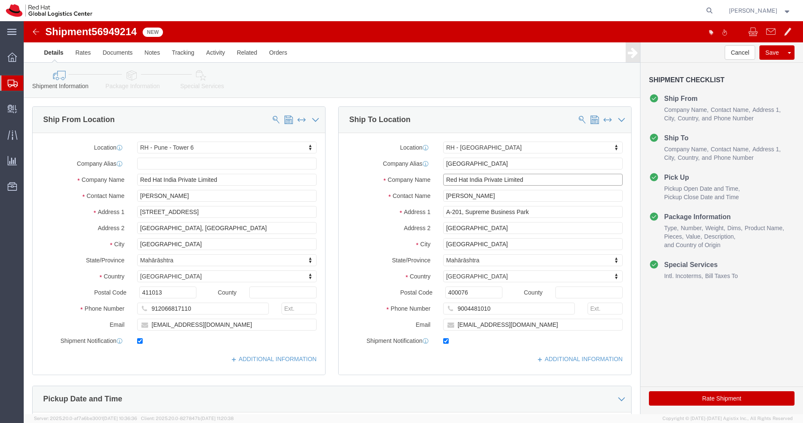
click input "Red Hat India Private Limited"
drag, startPoint x: 467, startPoint y: 282, endPoint x: 386, endPoint y: 283, distance: 81.7
click div "Phone Number [PHONE_NUMBER]"
drag, startPoint x: 465, startPoint y: 174, endPoint x: 320, endPoint y: 182, distance: 144.6
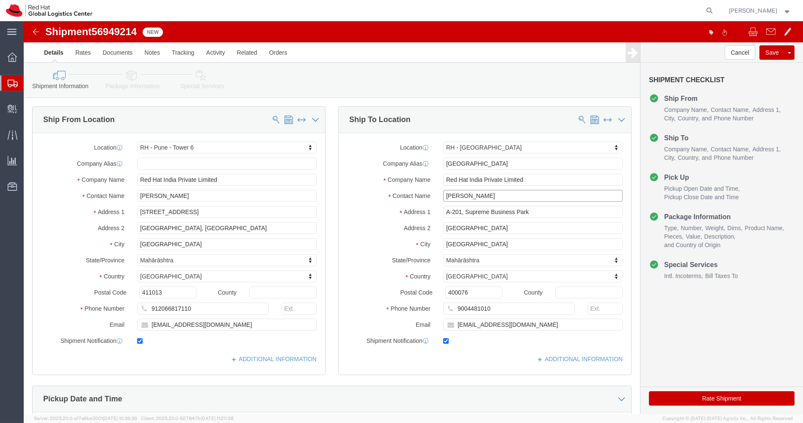
click div "Location [GEOGRAPHIC_DATA] - [GEOGRAPHIC_DATA] My Profile Location [GEOGRAPHIC_…"
click input "Red Hat India Private Limited"
click img
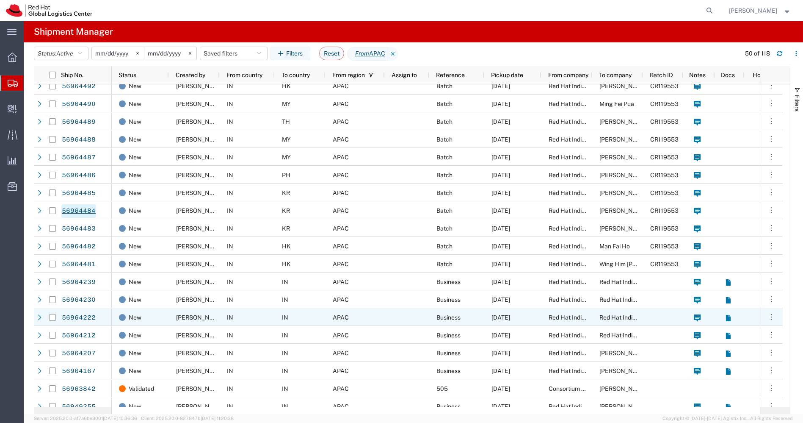
scroll to position [112, 0]
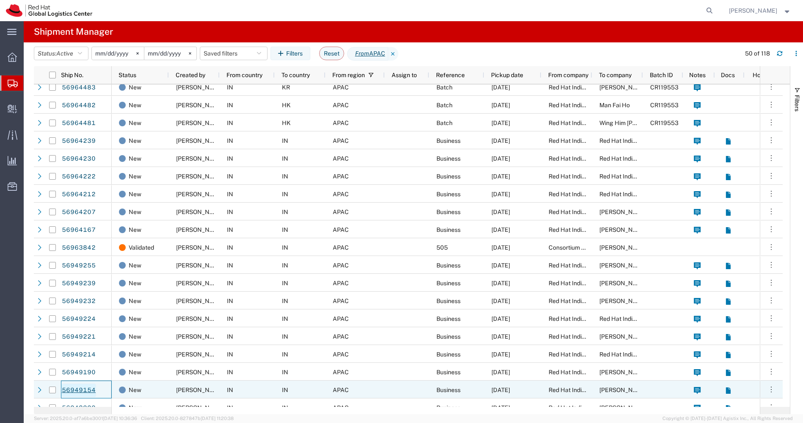
click at [85, 391] on link "56949154" at bounding box center [78, 390] width 35 height 14
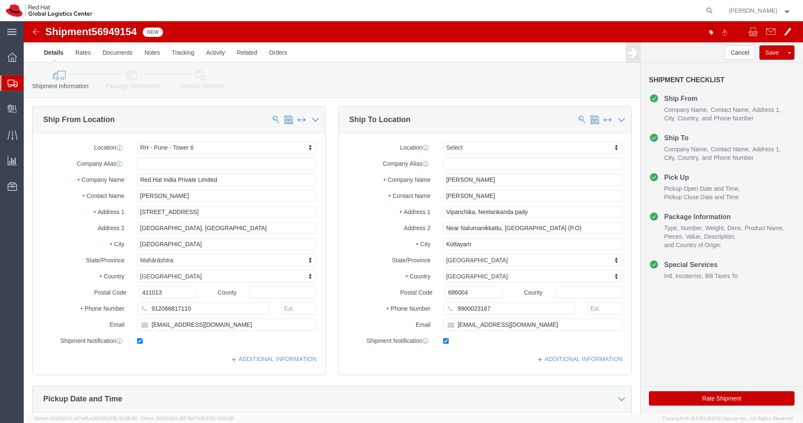
select select "38432"
select select
drag, startPoint x: 539, startPoint y: 206, endPoint x: 255, endPoint y: 210, distance: 283.7
click div "Ship From Location Location [GEOGRAPHIC_DATA] - [GEOGRAPHIC_DATA] - [GEOGRAPHIC…"
click input "9900023167"
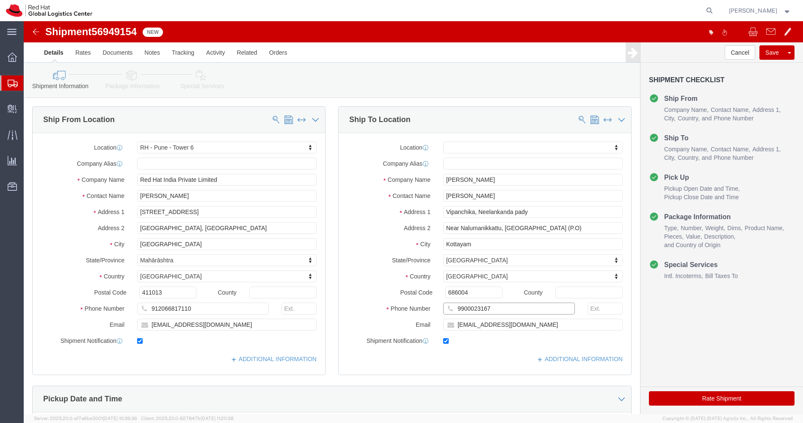
click input "9900023167"
drag, startPoint x: 458, startPoint y: 173, endPoint x: 329, endPoint y: 172, distance: 129.1
click div "Contact Name [PERSON_NAME]"
click img
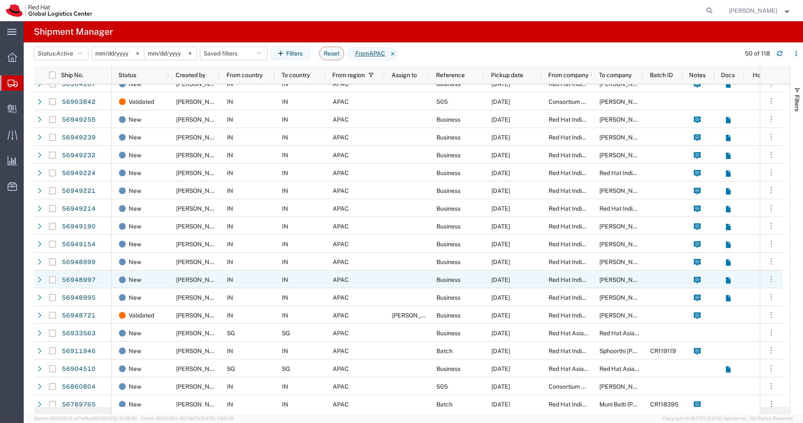
scroll to position [384, 0]
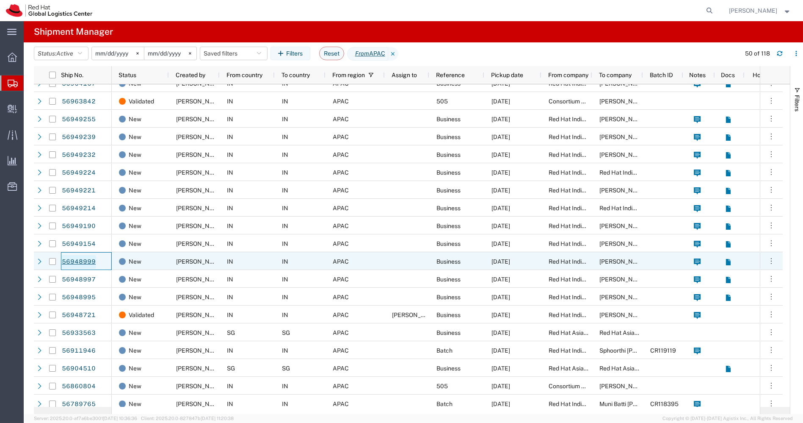
click at [78, 262] on link "56948999" at bounding box center [78, 262] width 35 height 14
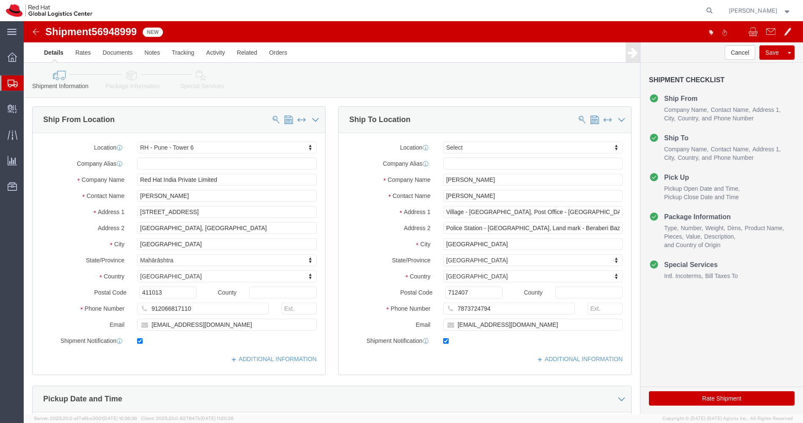
select select "38432"
select select
drag, startPoint x: 563, startPoint y: 208, endPoint x: 322, endPoint y: 220, distance: 241.6
click div "Location My Profile Location [GEOGRAPHIC_DATA] - [GEOGRAPHIC_DATA] - [GEOGRAPHI…"
drag, startPoint x: 506, startPoint y: 301, endPoint x: 298, endPoint y: 311, distance: 209.0
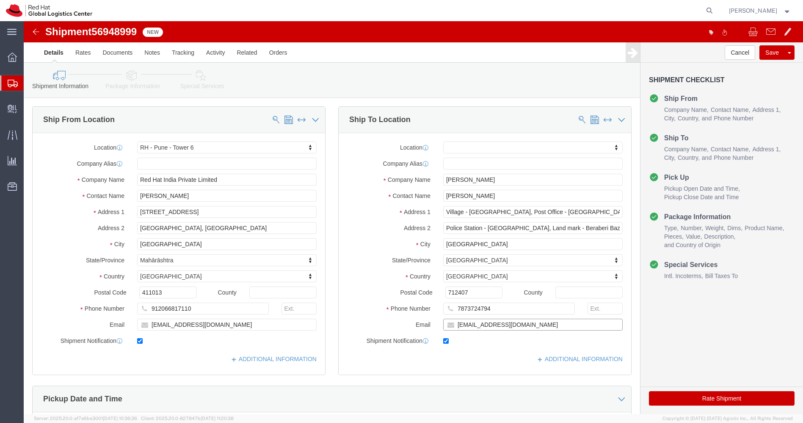
click div "Ship From Location Location [GEOGRAPHIC_DATA] - [GEOGRAPHIC_DATA] - [GEOGRAPHIC…"
click input "Village - [GEOGRAPHIC_DATA], Post Office - [GEOGRAPHIC_DATA], District - [GEOGR…"
click input "Police Station - [GEOGRAPHIC_DATA], Land mark - Beraberi Bazar"
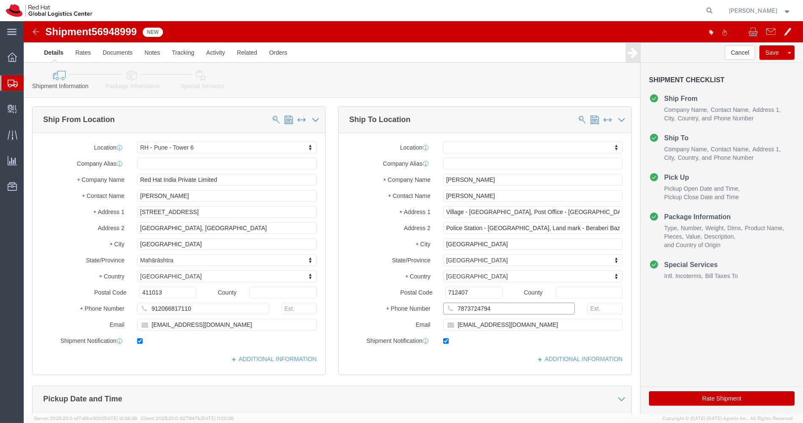
click input "7873724794"
click input "Police Station - [GEOGRAPHIC_DATA], Land mark - Beraberi Bazar"
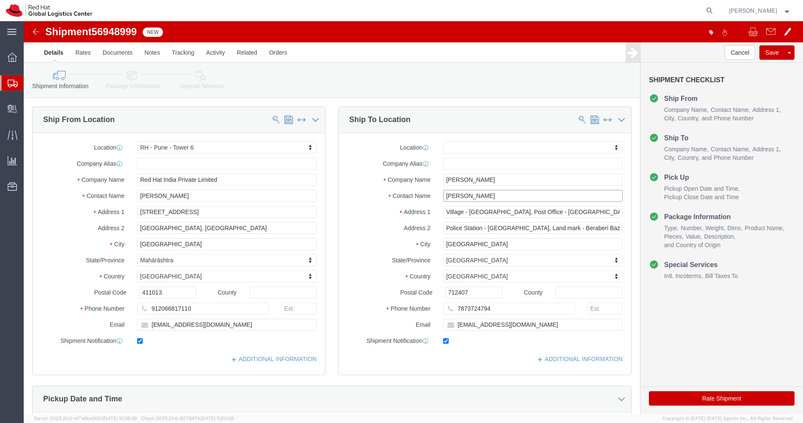
drag, startPoint x: 465, startPoint y: 175, endPoint x: 298, endPoint y: 164, distance: 167.2
click div "Ship From Location Location [GEOGRAPHIC_DATA] - [GEOGRAPHIC_DATA] - [GEOGRAPHIC…"
click img
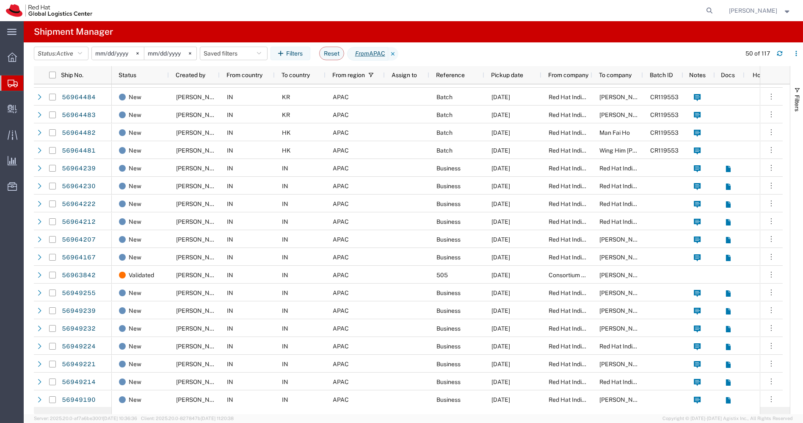
scroll to position [337, 0]
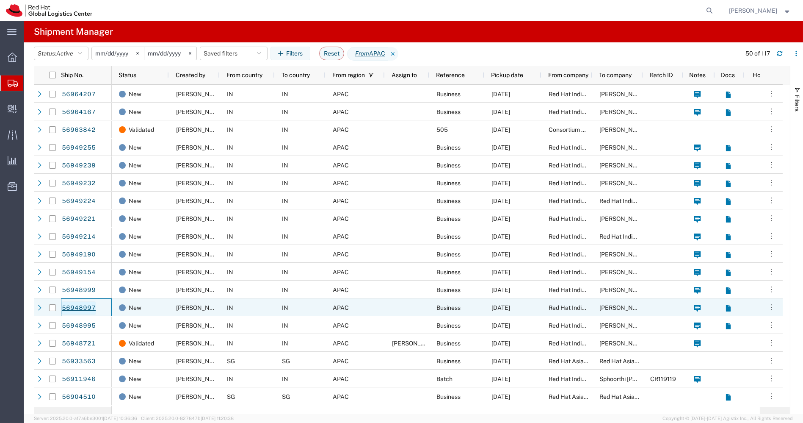
click at [72, 307] on link "56948997" at bounding box center [78, 308] width 35 height 14
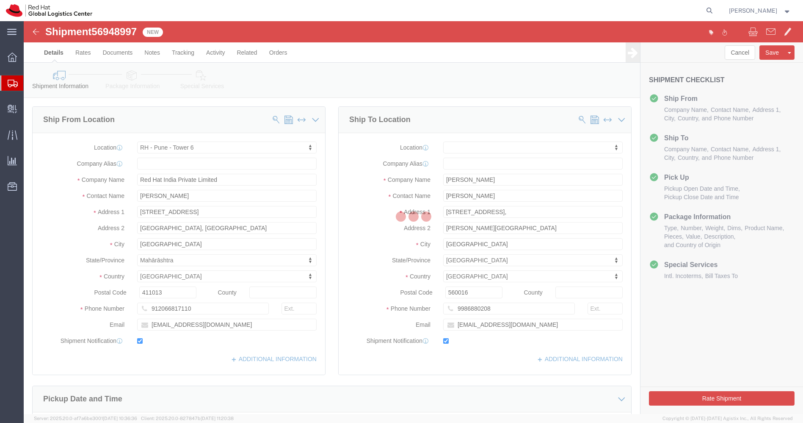
select select "38432"
select select
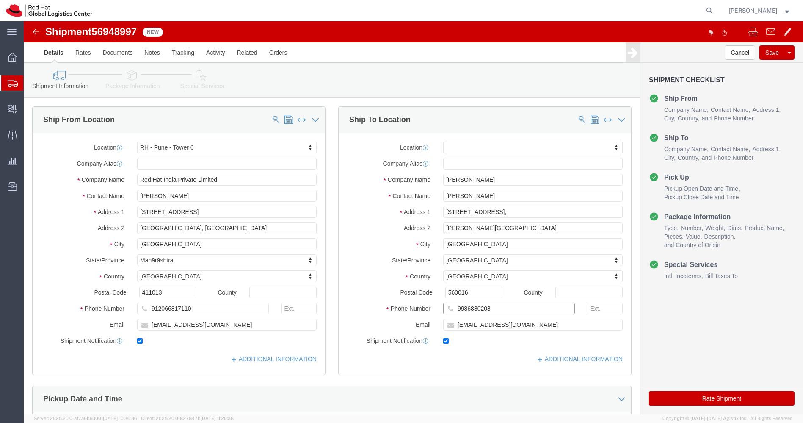
drag, startPoint x: 481, startPoint y: 288, endPoint x: 255, endPoint y: 284, distance: 226.5
click div "Ship From Location Location [GEOGRAPHIC_DATA] - [GEOGRAPHIC_DATA] - [GEOGRAPHIC…"
drag, startPoint x: 554, startPoint y: 204, endPoint x: 283, endPoint y: 208, distance: 270.6
click div "Ship From Location Location [GEOGRAPHIC_DATA] - [GEOGRAPHIC_DATA] - [GEOGRAPHIC…"
drag, startPoint x: 499, startPoint y: 174, endPoint x: 302, endPoint y: 169, distance: 196.5
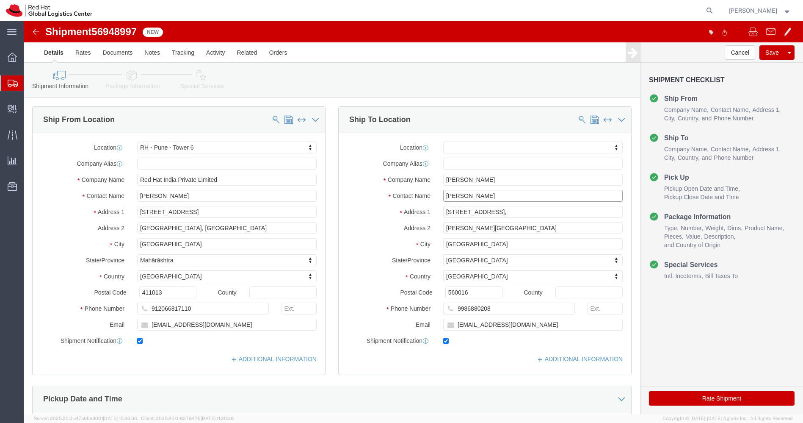
click div "Ship From Location Location [GEOGRAPHIC_DATA] - [GEOGRAPHIC_DATA] - [GEOGRAPHIC…"
click img
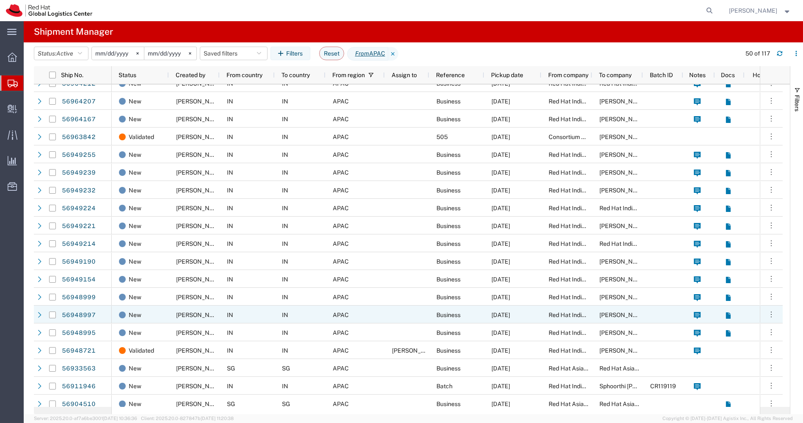
scroll to position [331, 0]
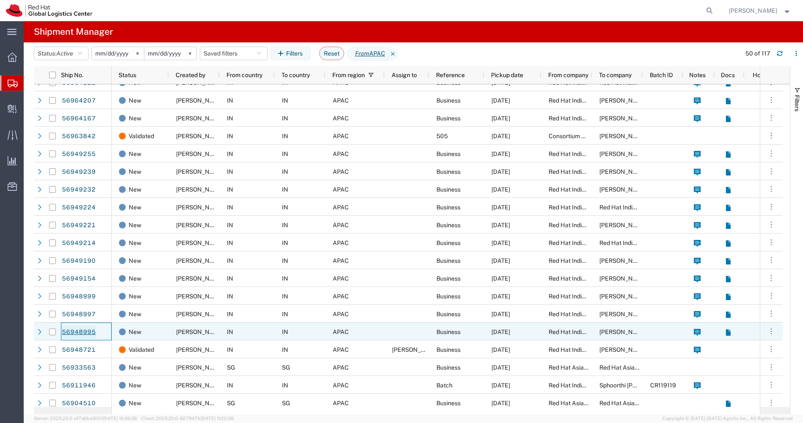
click at [78, 333] on link "56948995" at bounding box center [78, 332] width 35 height 14
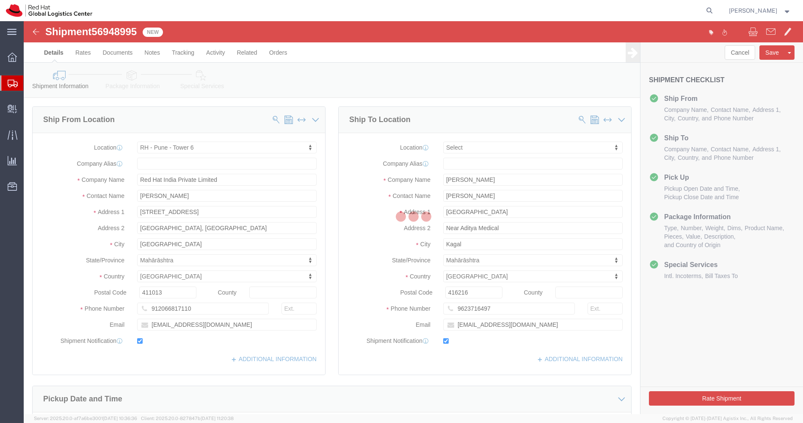
select select "38432"
select select
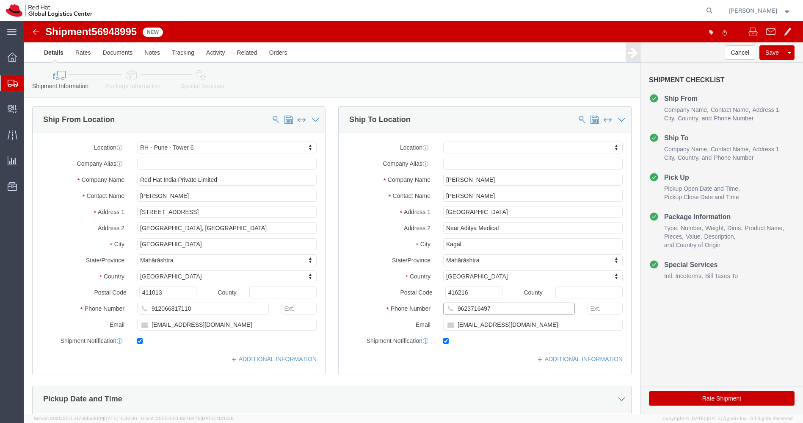
drag, startPoint x: 473, startPoint y: 290, endPoint x: 344, endPoint y: 307, distance: 130.6
click div "Location My Profile Location [GEOGRAPHIC_DATA] - [GEOGRAPHIC_DATA] - [GEOGRAPHI…"
drag, startPoint x: 489, startPoint y: 205, endPoint x: 314, endPoint y: 213, distance: 175.5
click div "Location My Profile Location [GEOGRAPHIC_DATA] - [GEOGRAPHIC_DATA] - [GEOGRAPHI…"
drag, startPoint x: 464, startPoint y: 173, endPoint x: 304, endPoint y: 187, distance: 160.7
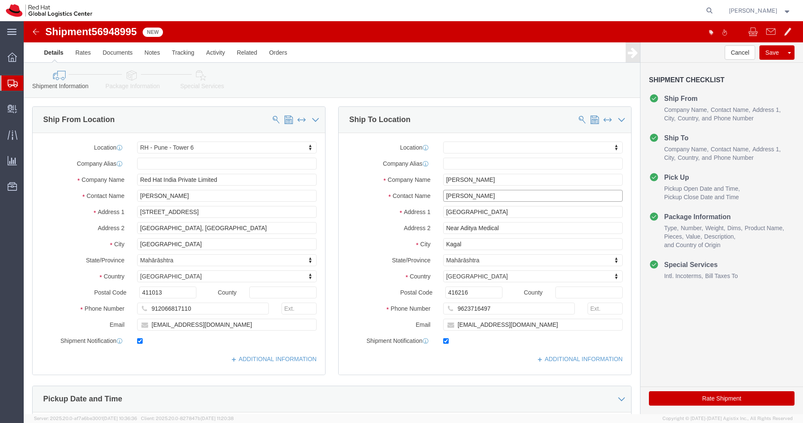
click div "Ship From Location Location [GEOGRAPHIC_DATA] - [GEOGRAPHIC_DATA] - [GEOGRAPHIC…"
drag, startPoint x: 443, startPoint y: 272, endPoint x: 381, endPoint y: 271, distance: 61.4
click div "Postal Code 416216"
click img
